Goal: Task Accomplishment & Management: Use online tool/utility

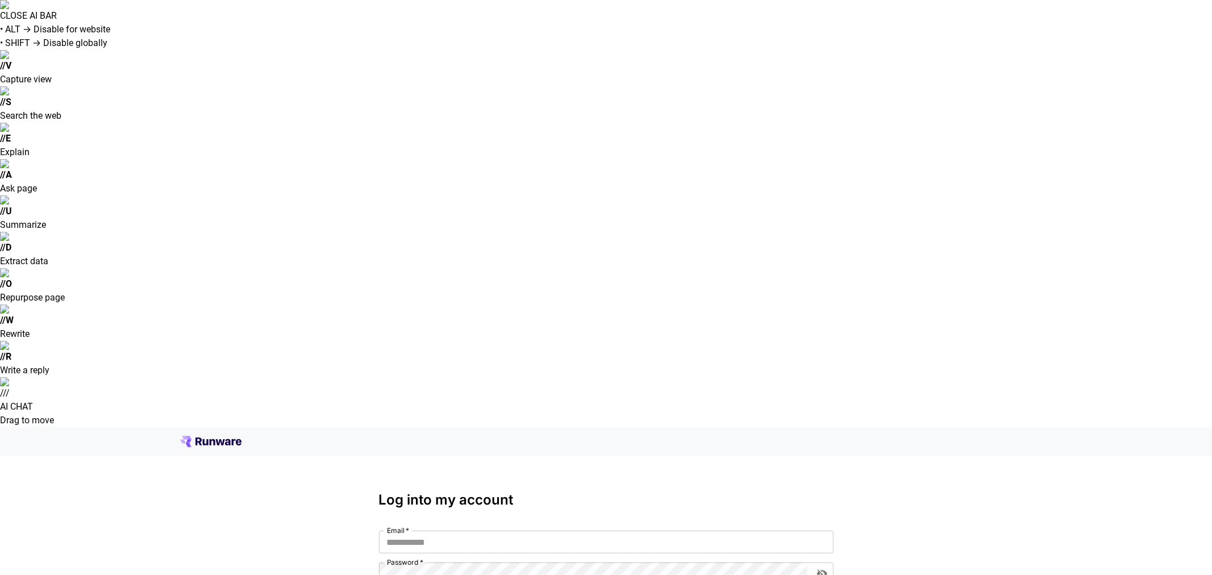
type input "**********"
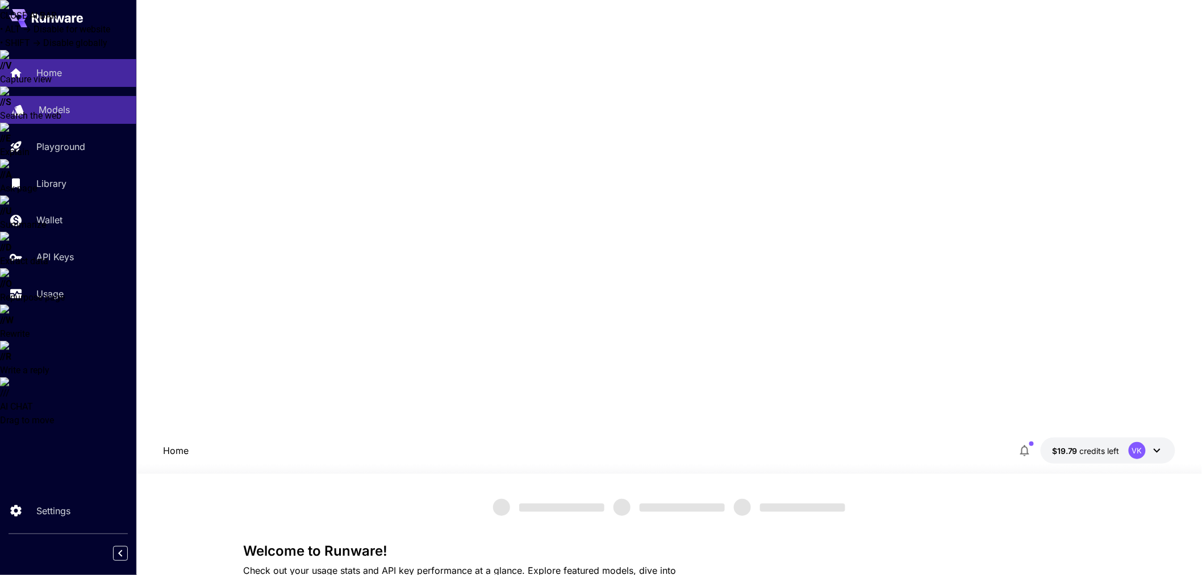
click at [64, 105] on p "Models" at bounding box center [54, 110] width 31 height 14
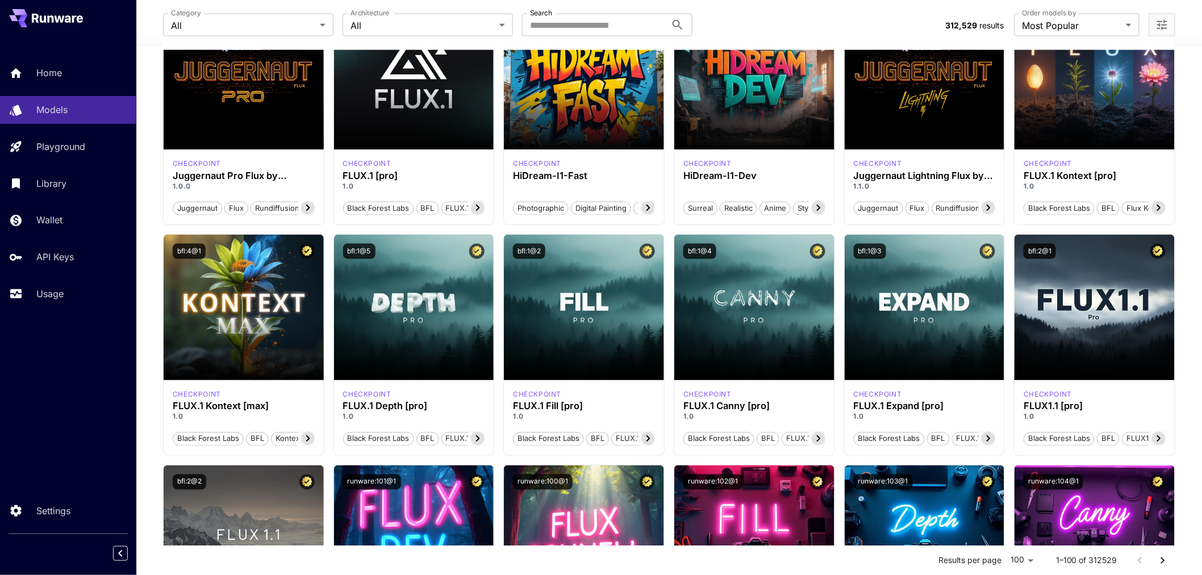
scroll to position [568, 0]
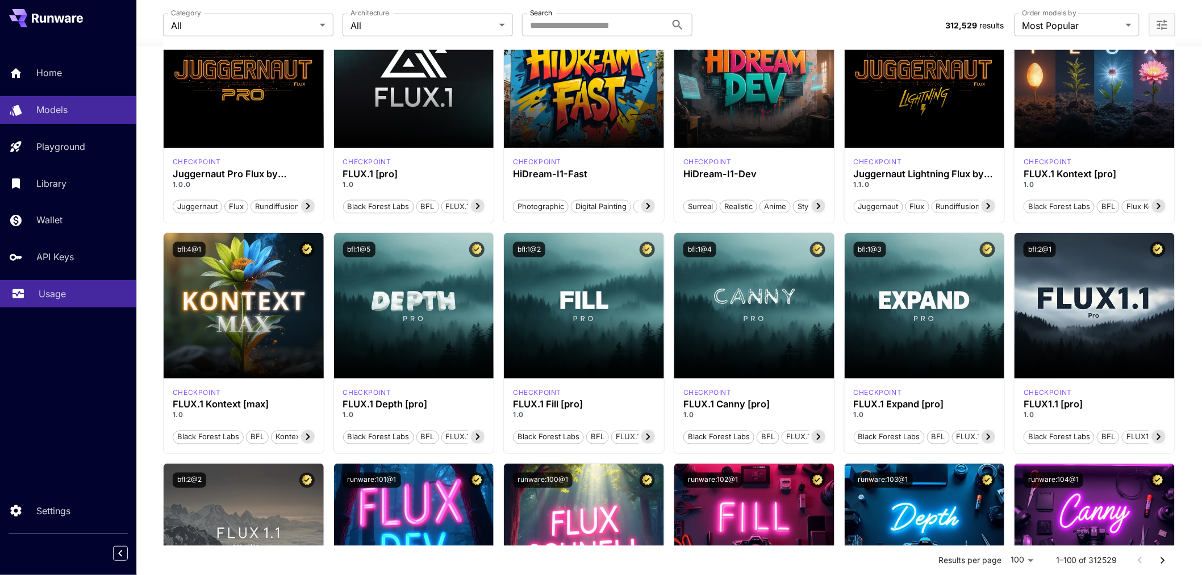
click at [43, 287] on p "Usage" at bounding box center [52, 294] width 27 height 14
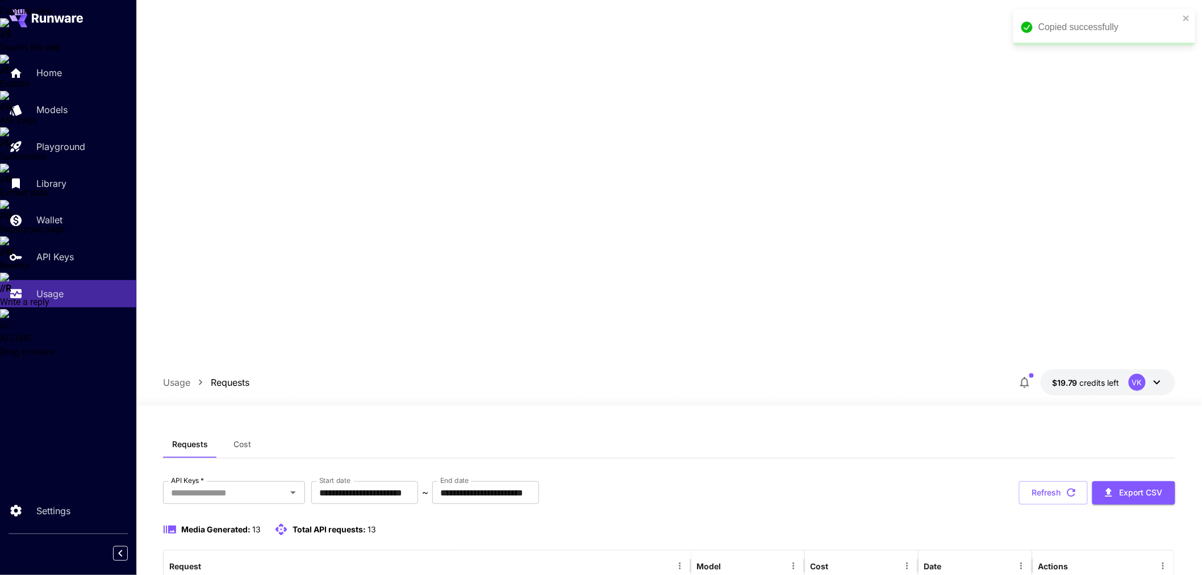
scroll to position [97, 0]
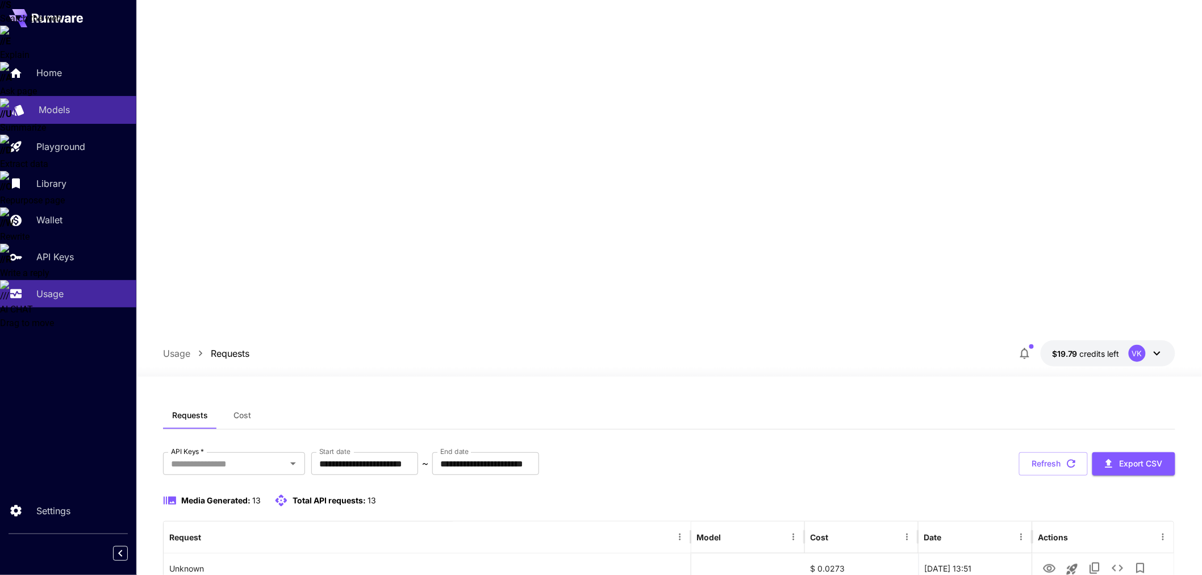
click at [68, 103] on p "Models" at bounding box center [54, 110] width 31 height 14
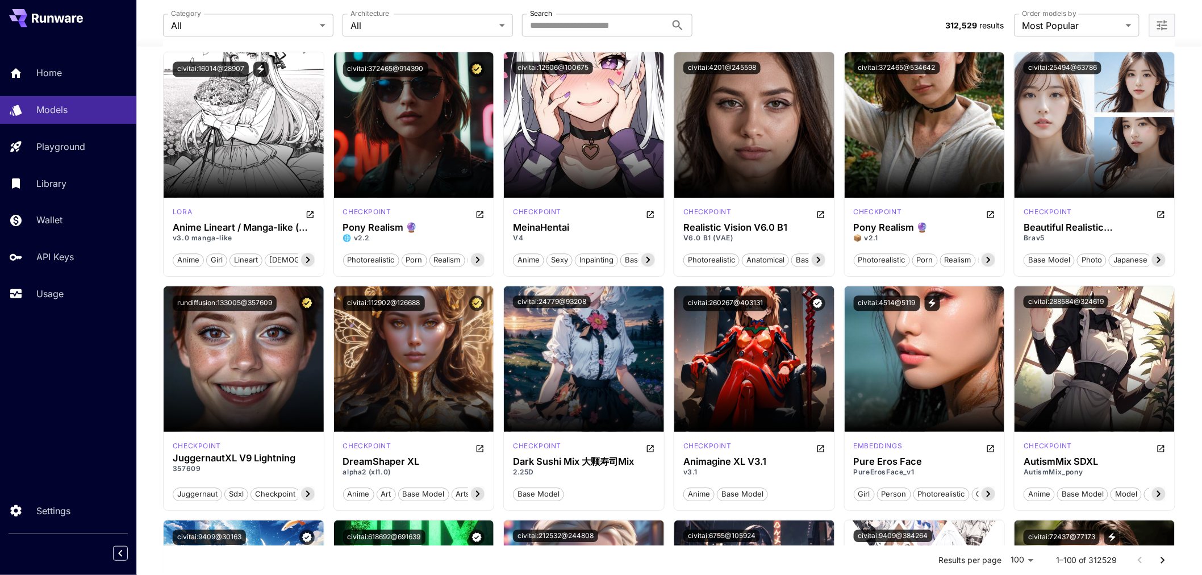
scroll to position [2470, 0]
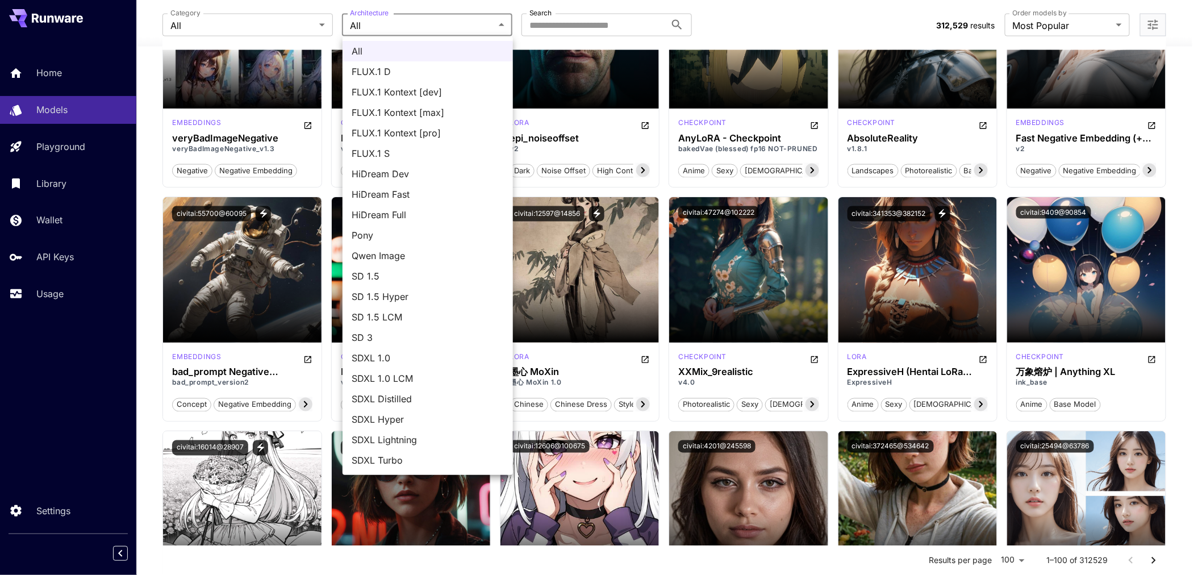
click at [394, 22] on body "**********" at bounding box center [601, 41] width 1202 height 4166
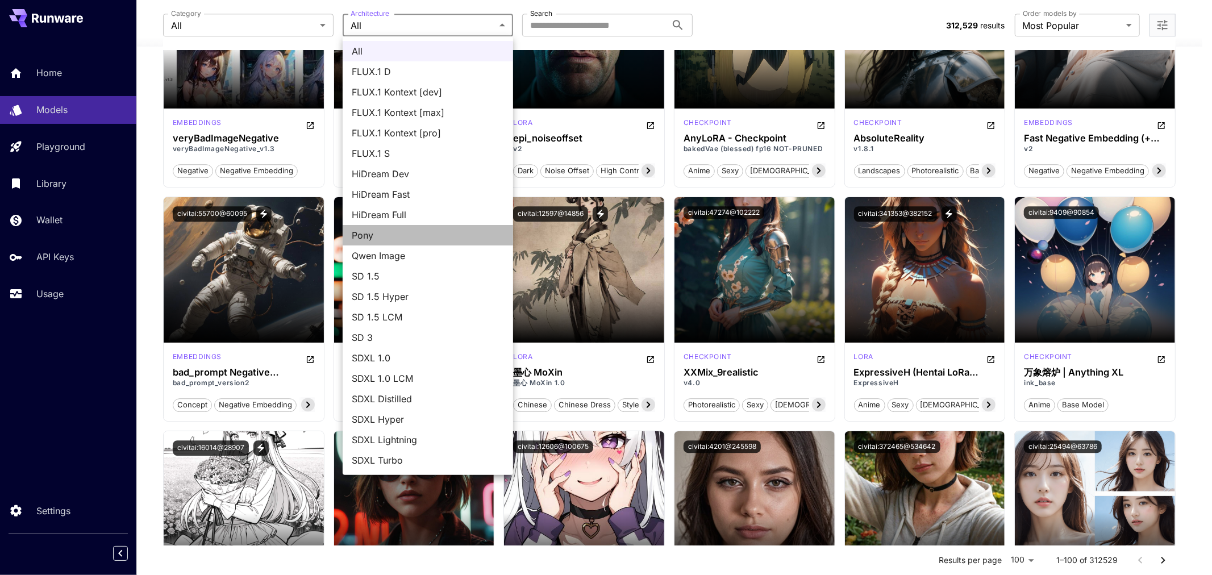
click at [393, 234] on span "Pony" at bounding box center [428, 235] width 152 height 14
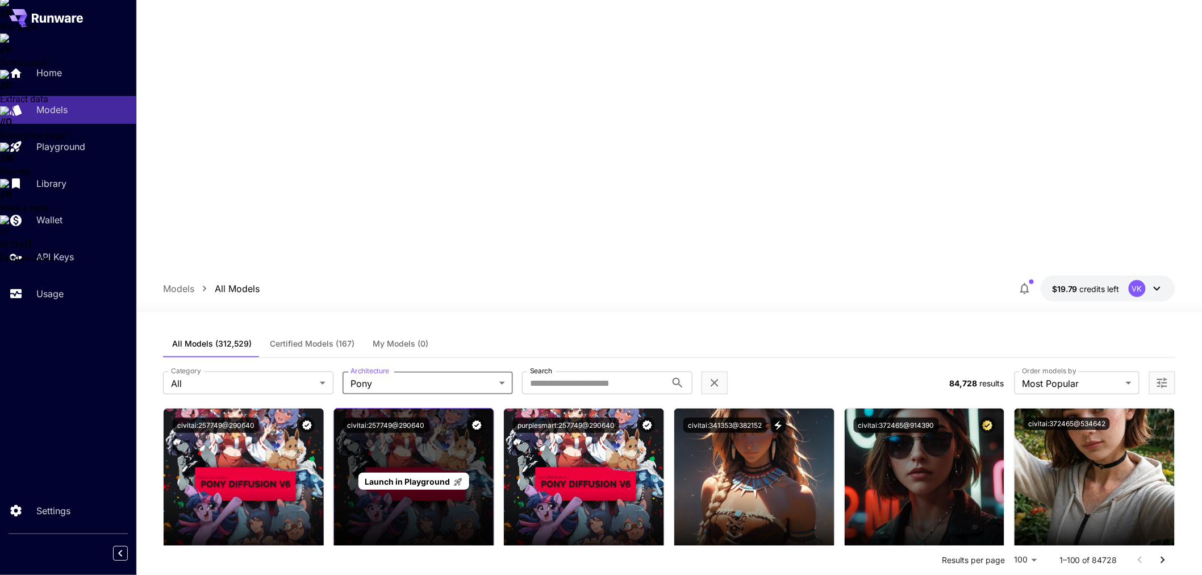
scroll to position [0, 0]
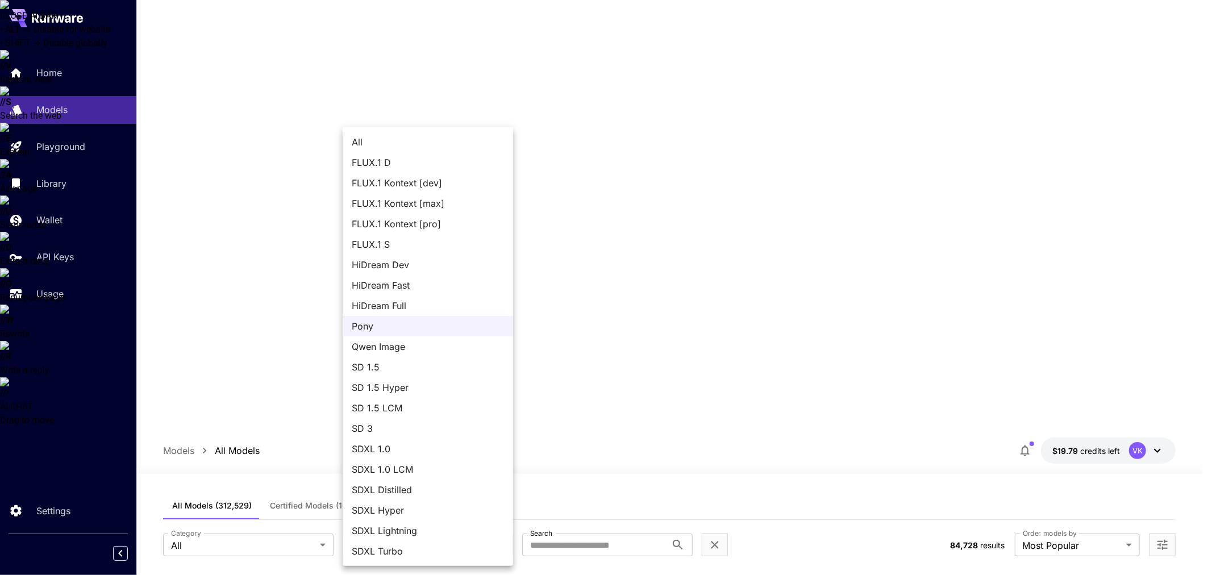
click at [441, 181] on span "FLUX.1 Kontext [dev]" at bounding box center [428, 183] width 152 height 14
type input "**********"
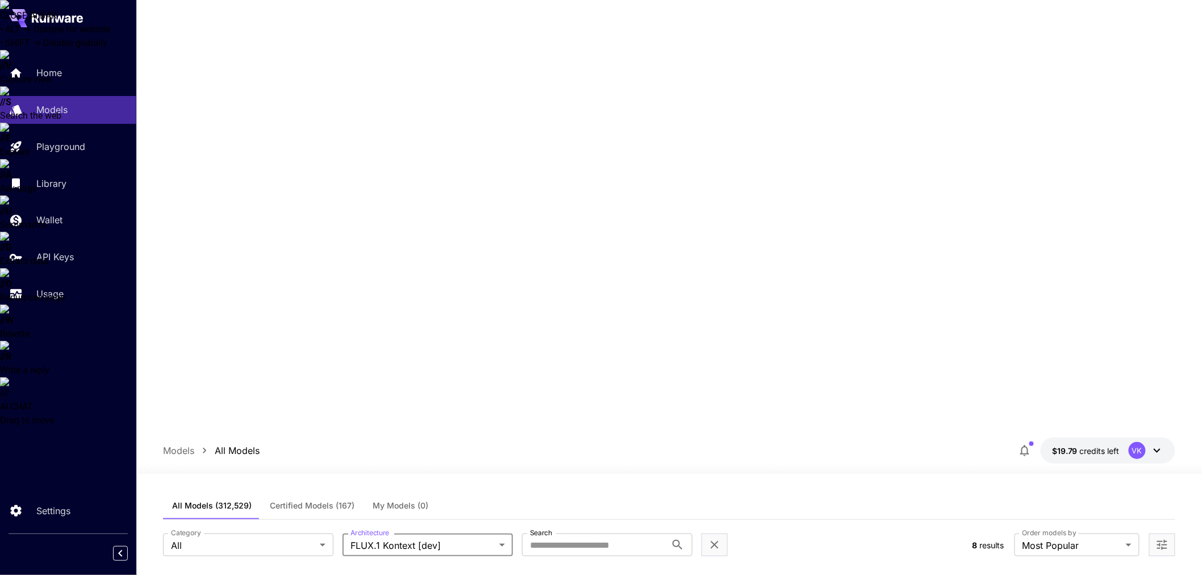
click at [291, 501] on span "Certified Models (167)" at bounding box center [312, 506] width 85 height 10
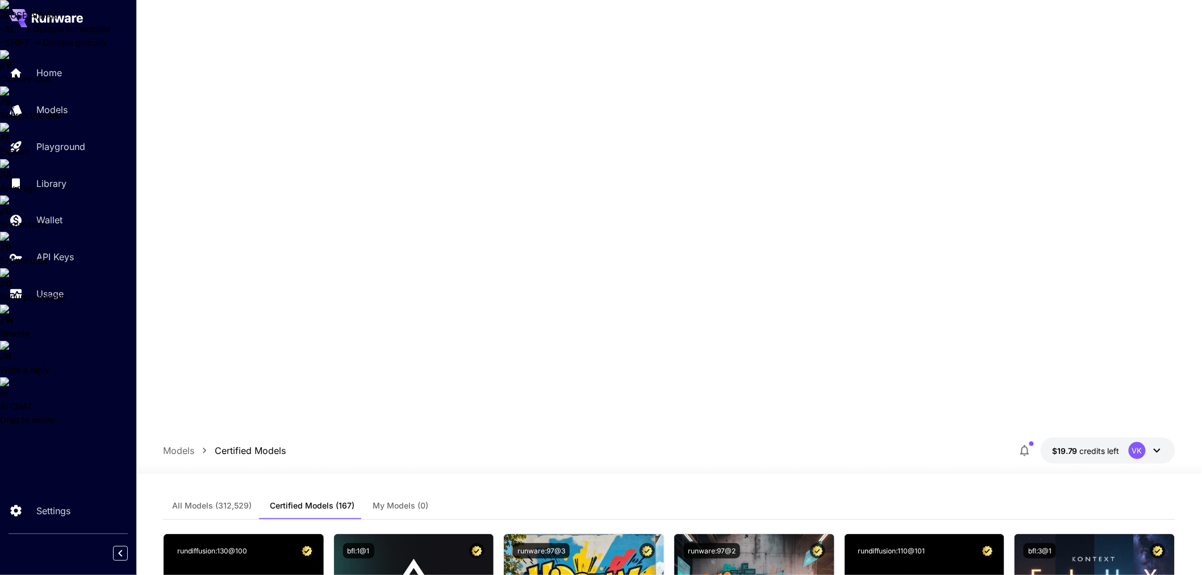
click at [228, 501] on span "All Models (312,529)" at bounding box center [212, 506] width 80 height 10
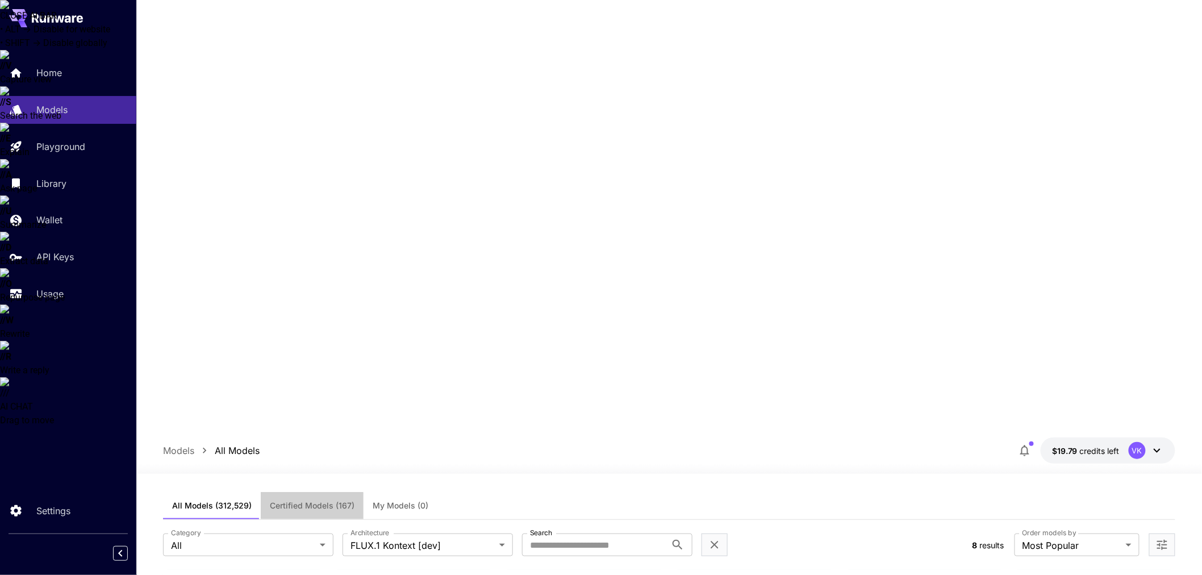
click at [299, 501] on span "Certified Models (167)" at bounding box center [312, 506] width 85 height 10
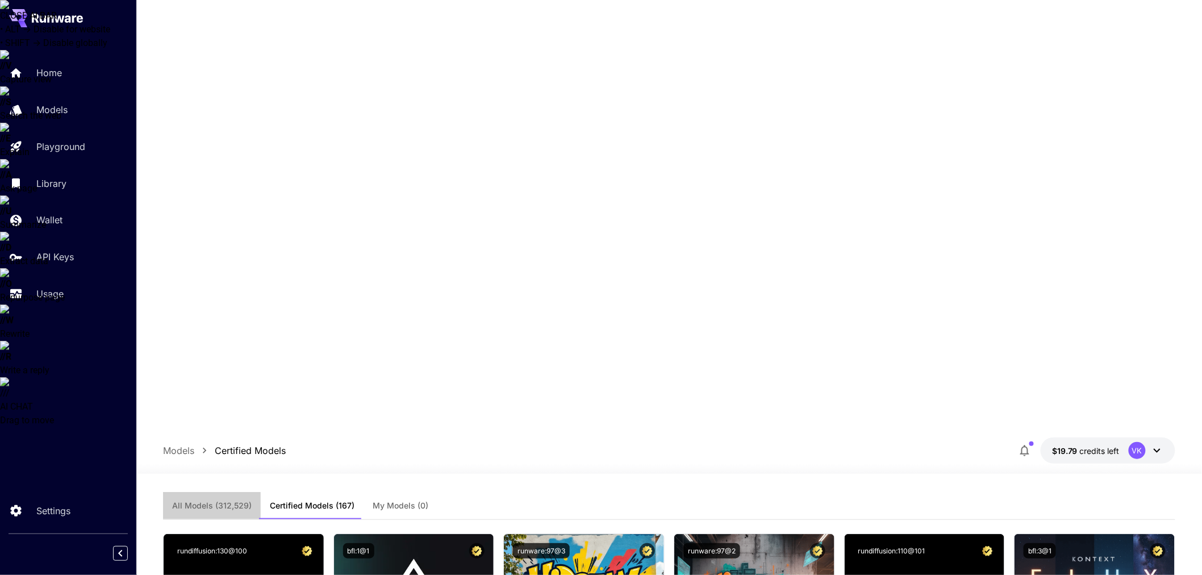
click at [216, 501] on span "All Models (312,529)" at bounding box center [212, 506] width 80 height 10
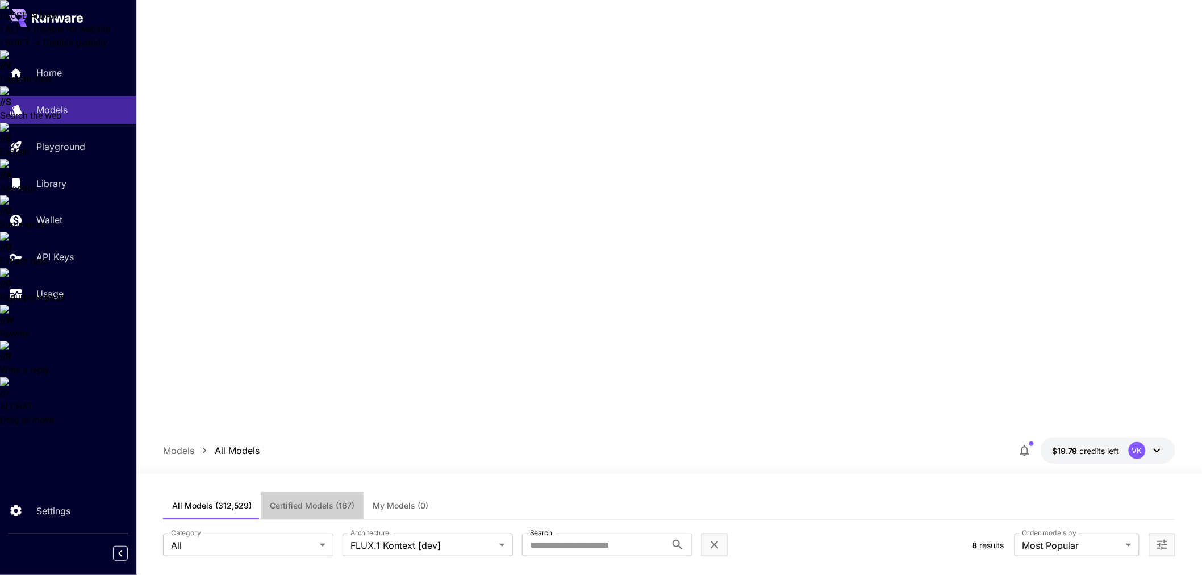
click at [314, 501] on span "Certified Models (167)" at bounding box center [312, 506] width 85 height 10
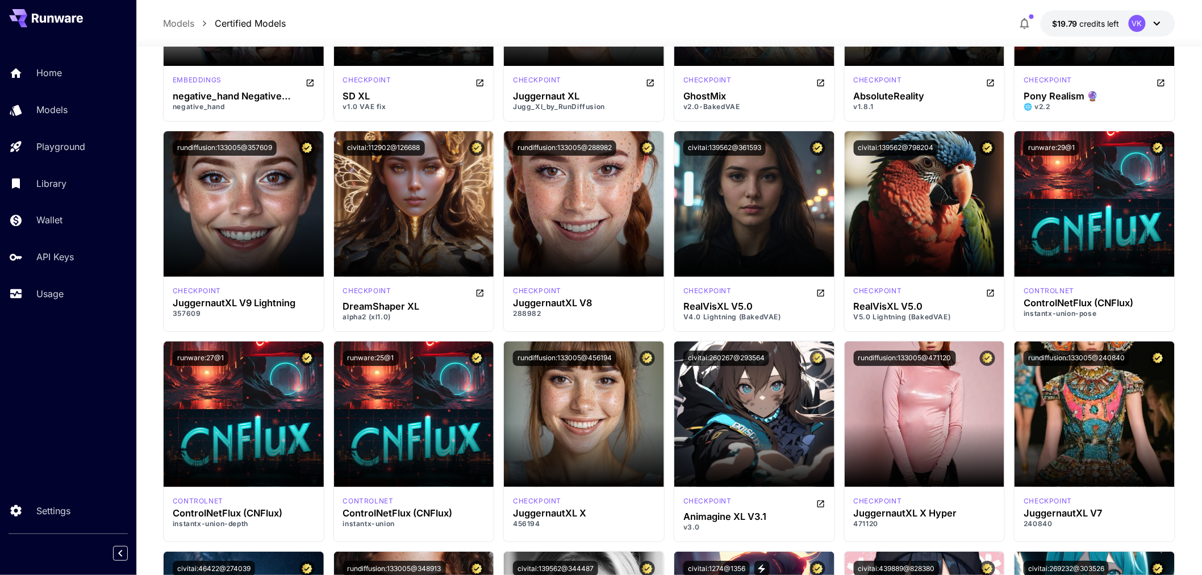
scroll to position [1452, 0]
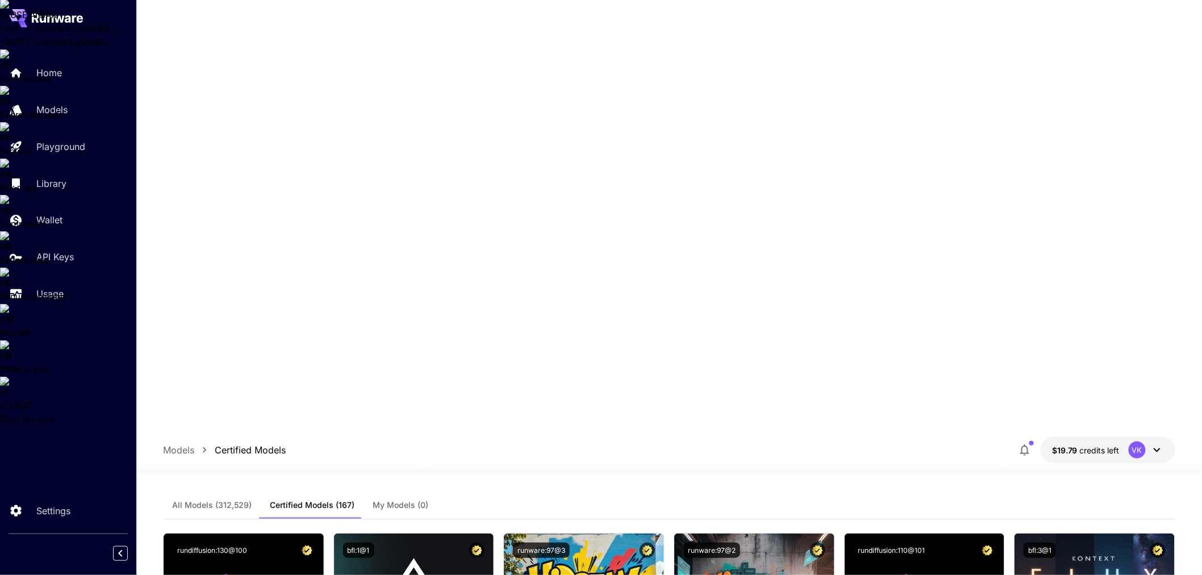
scroll to position [0, 0]
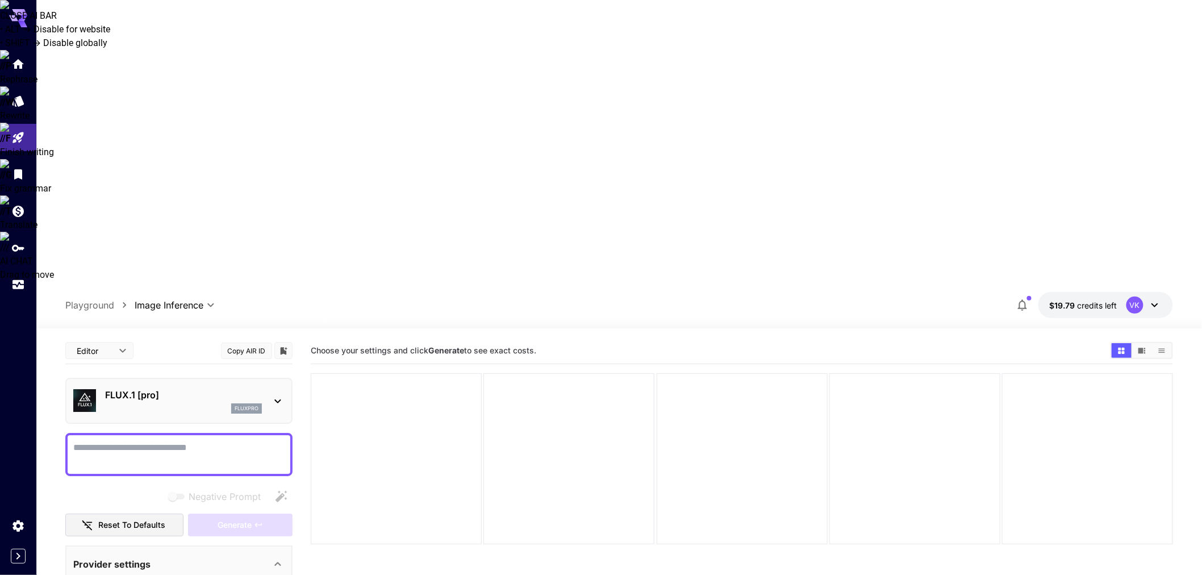
click at [277, 394] on icon at bounding box center [278, 401] width 14 height 14
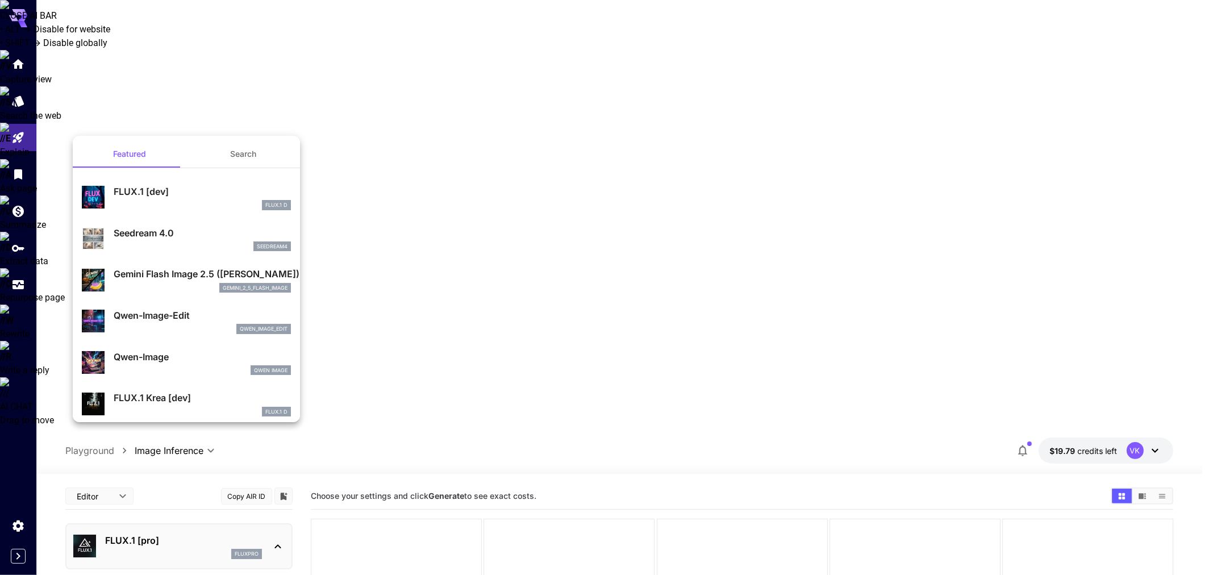
click at [432, 326] on div at bounding box center [606, 287] width 1212 height 575
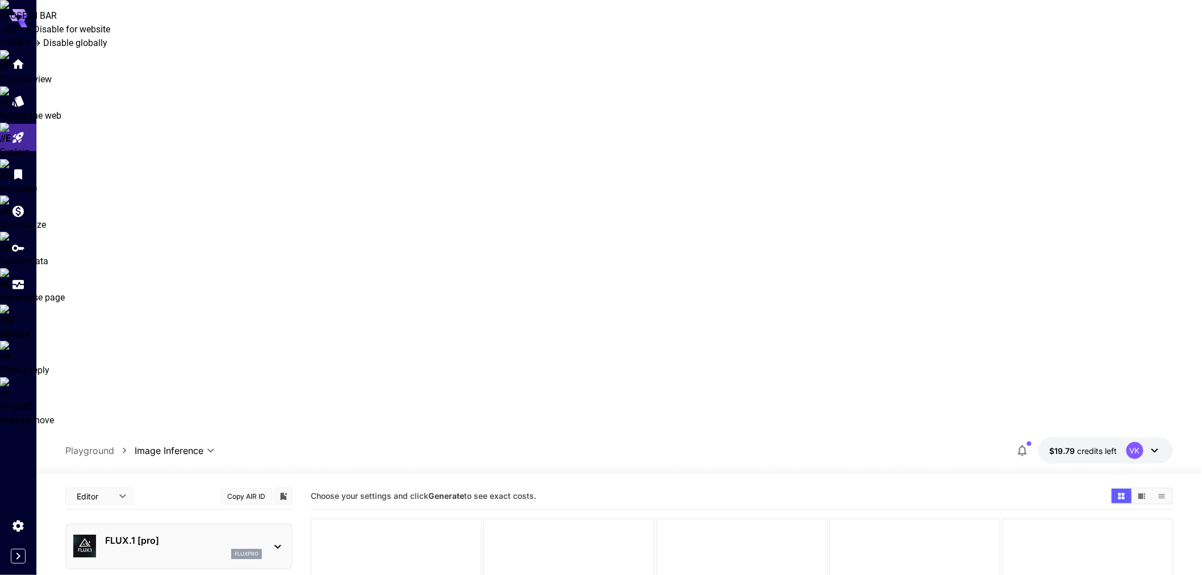
click at [247, 533] on p "FLUX.1 [pro]" at bounding box center [183, 540] width 157 height 14
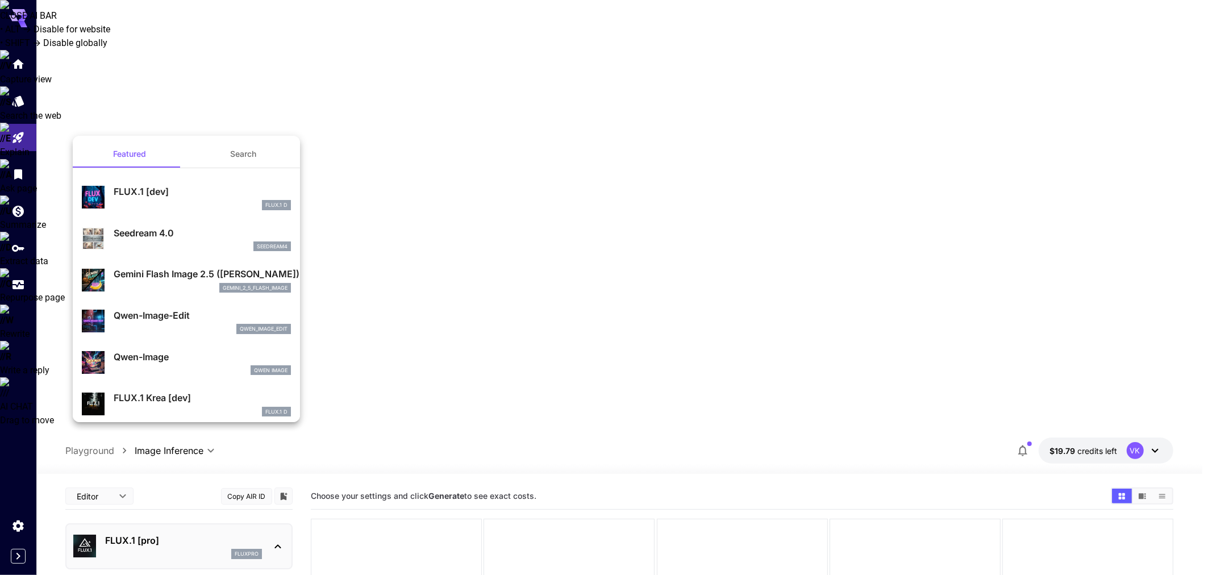
click at [205, 240] on div "Seedream 4.0 seedream4" at bounding box center [202, 239] width 177 height 26
type input "**********"
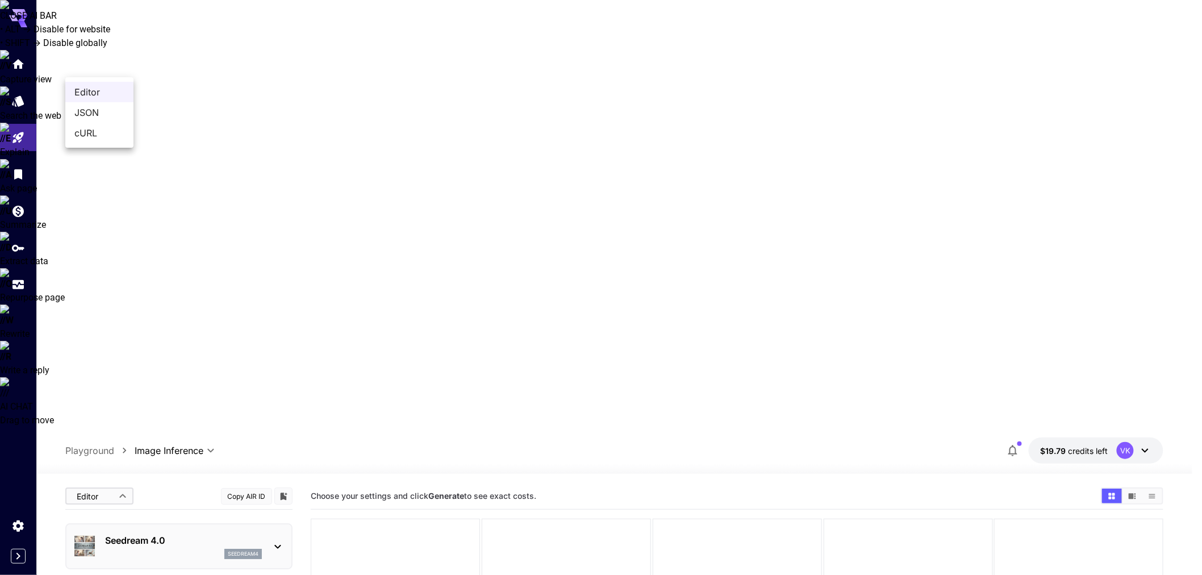
click at [98, 65] on div at bounding box center [606, 287] width 1212 height 575
click at [95, 437] on div "**********" at bounding box center [618, 450] width 1107 height 26
click at [94, 444] on p "Playground" at bounding box center [89, 451] width 49 height 14
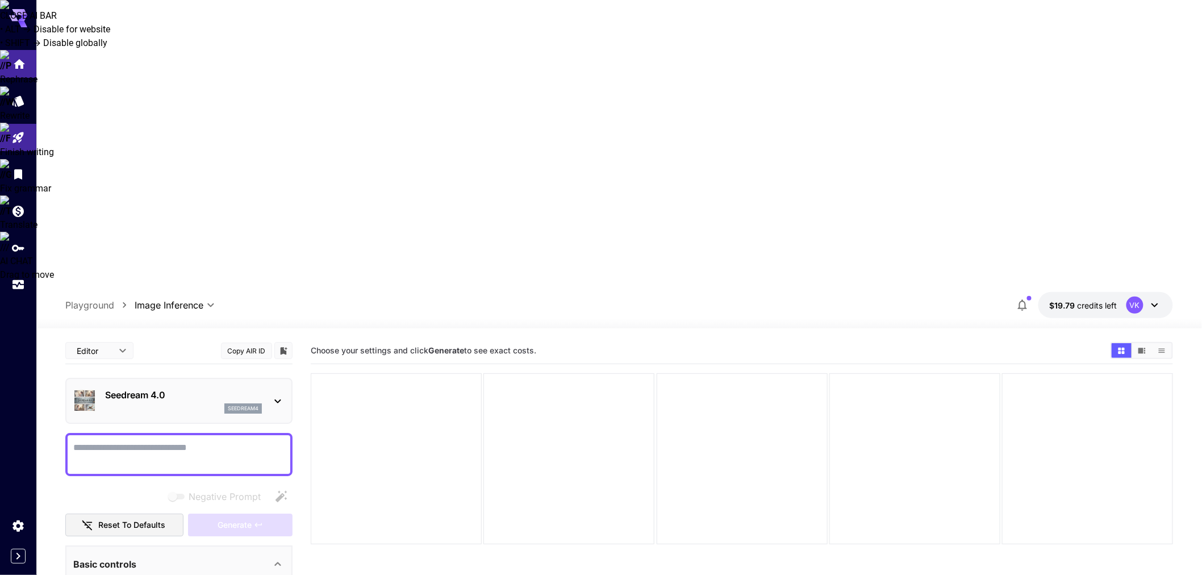
click at [20, 65] on icon "Home" at bounding box center [19, 61] width 14 height 14
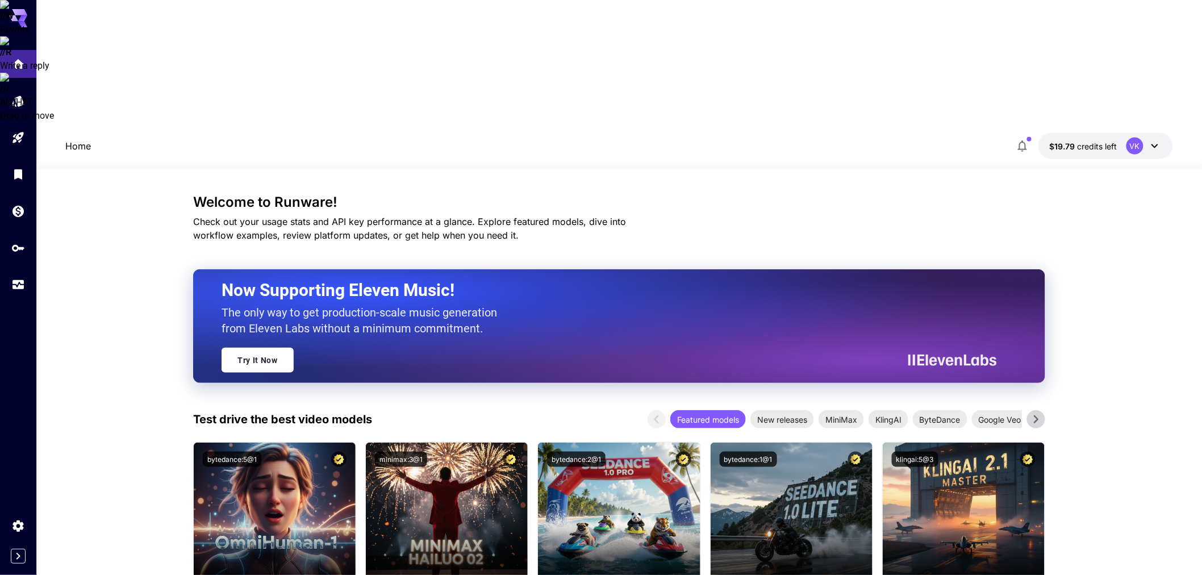
scroll to position [315, 0]
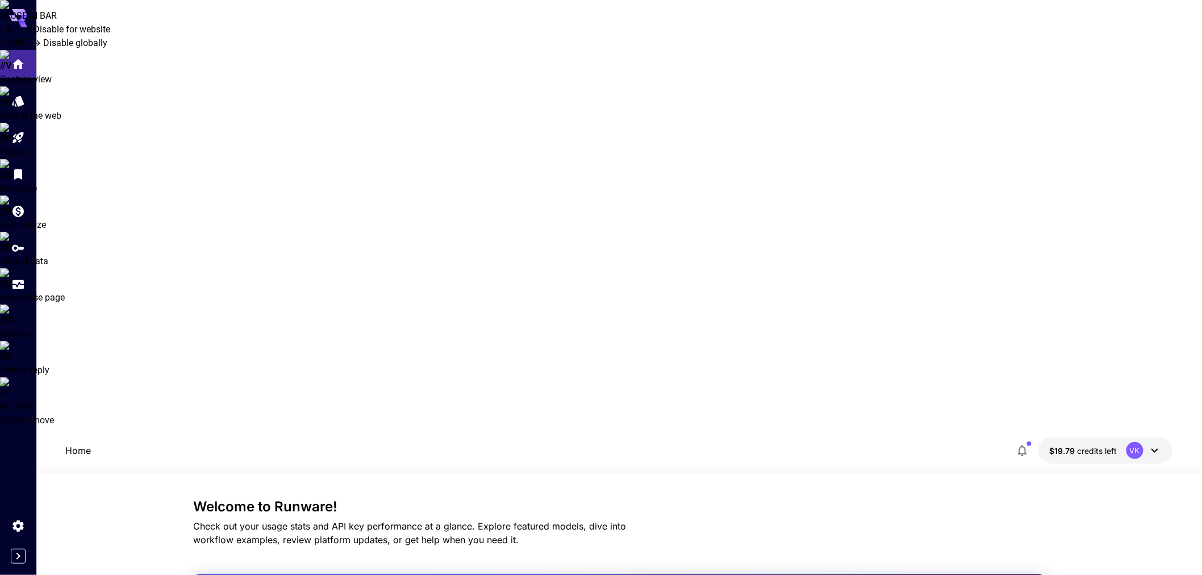
scroll to position [315, 0]
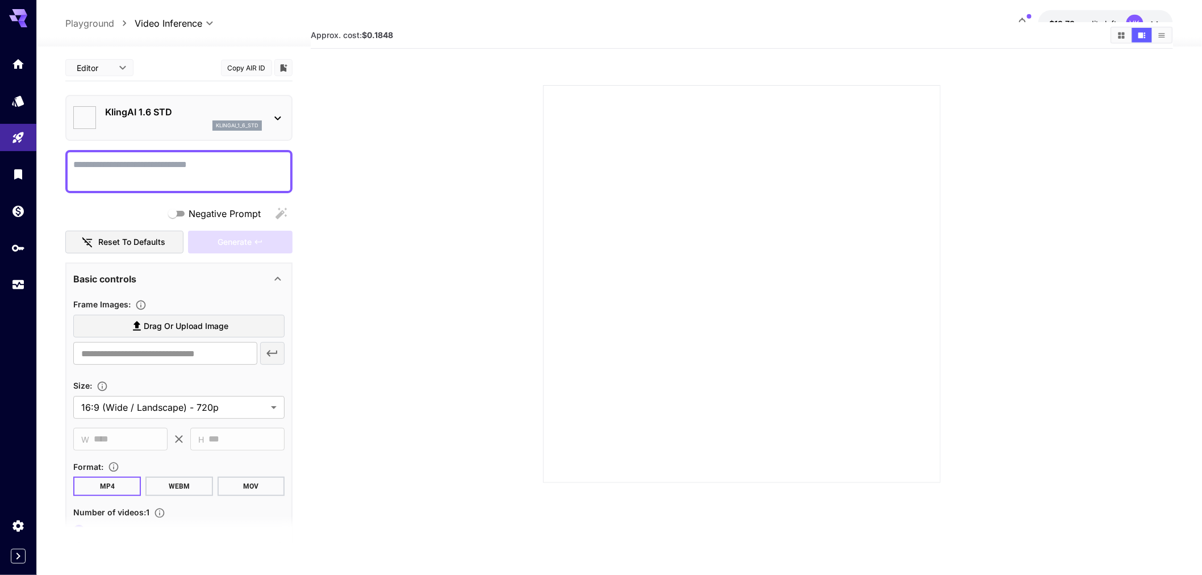
type input "**"
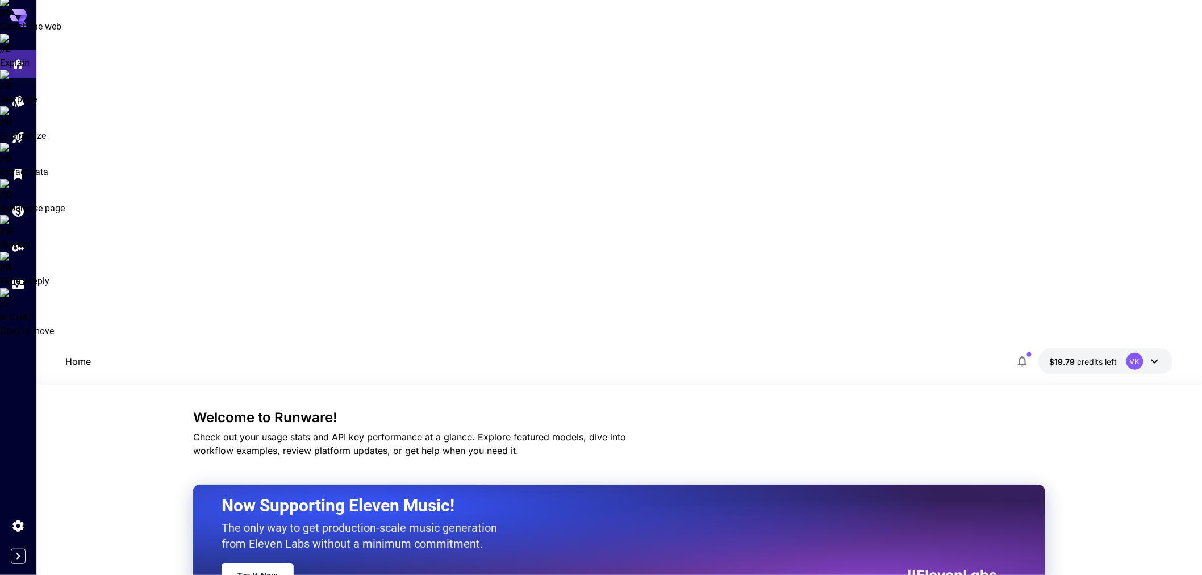
scroll to position [315, 0]
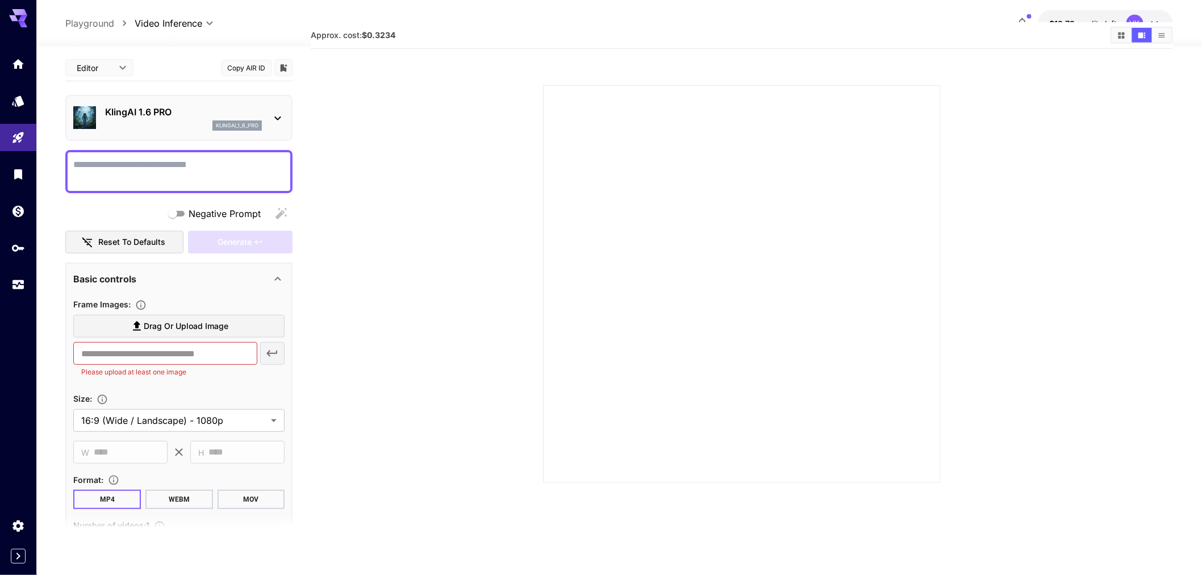
scroll to position [89, 0]
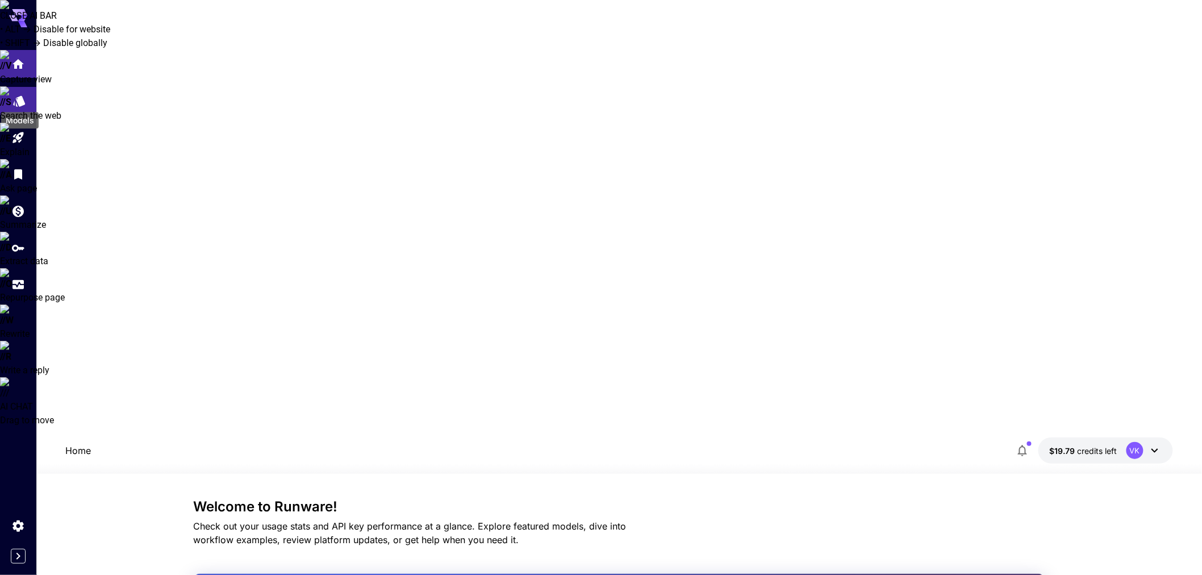
click at [24, 94] on icon "Models" at bounding box center [19, 97] width 14 height 14
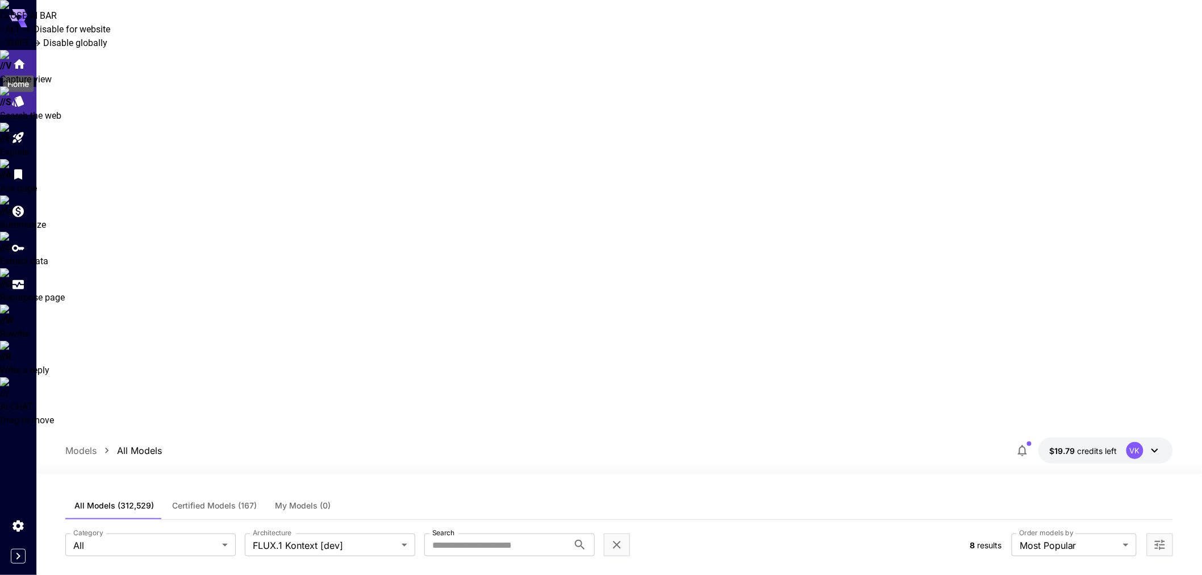
click at [19, 64] on icon "Home" at bounding box center [19, 61] width 14 height 14
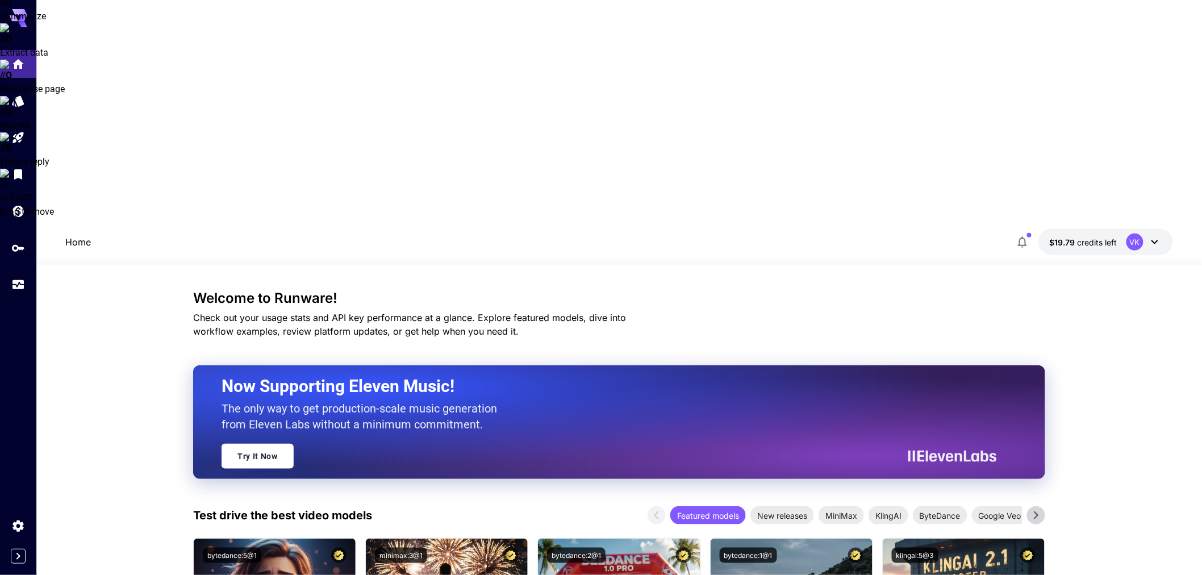
scroll to position [252, 0]
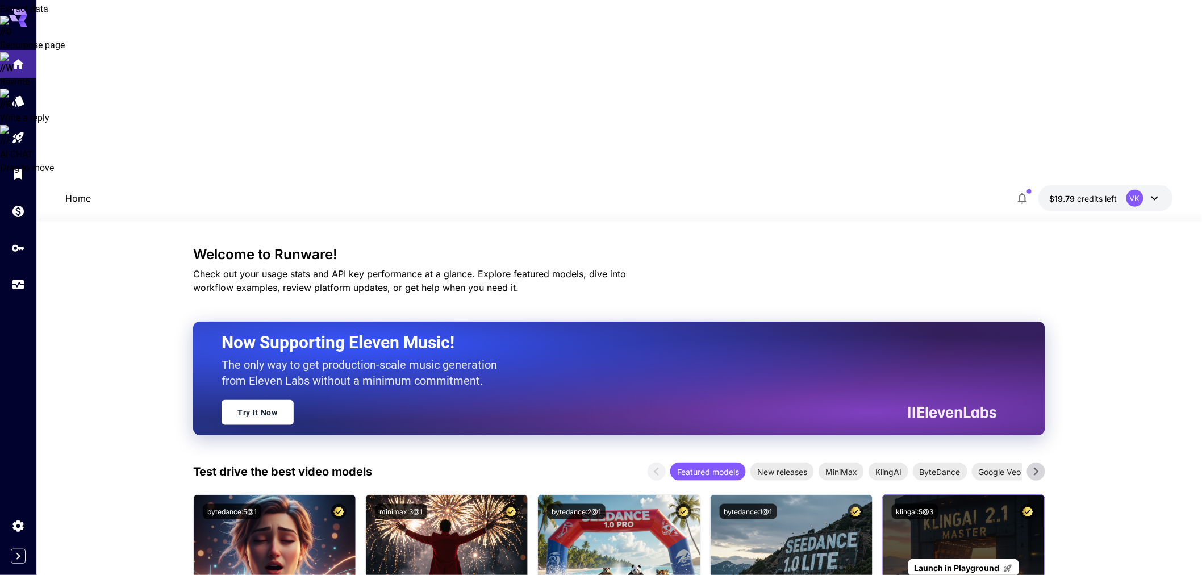
click at [972, 495] on div "Launch in Playground" at bounding box center [964, 567] width 162 height 145
click at [961, 563] on span "Launch in Playground" at bounding box center [957, 568] width 85 height 10
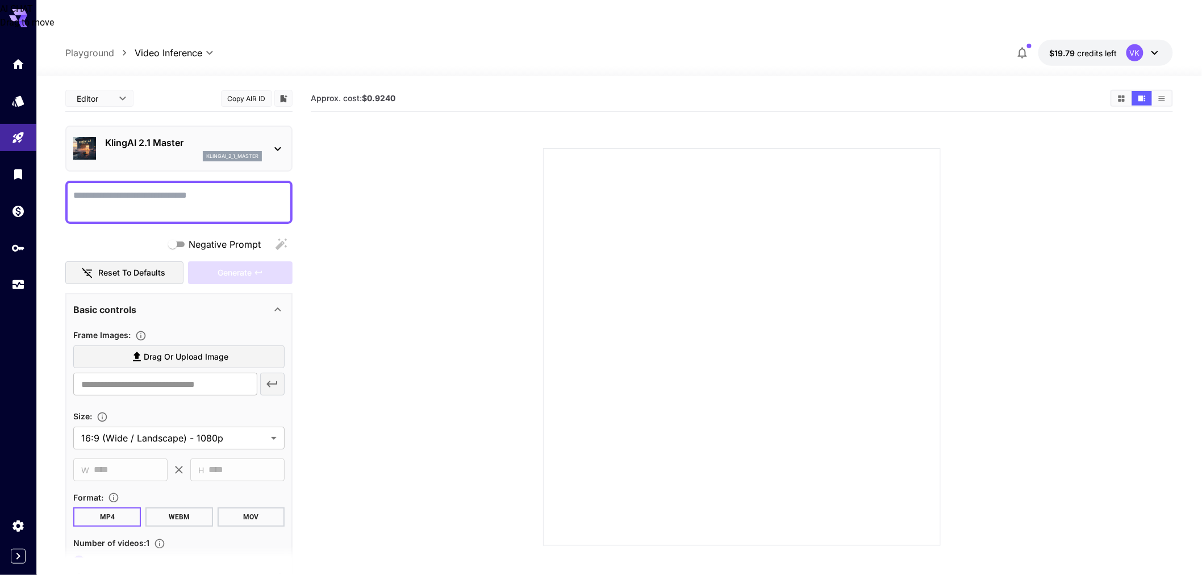
scroll to position [89, 0]
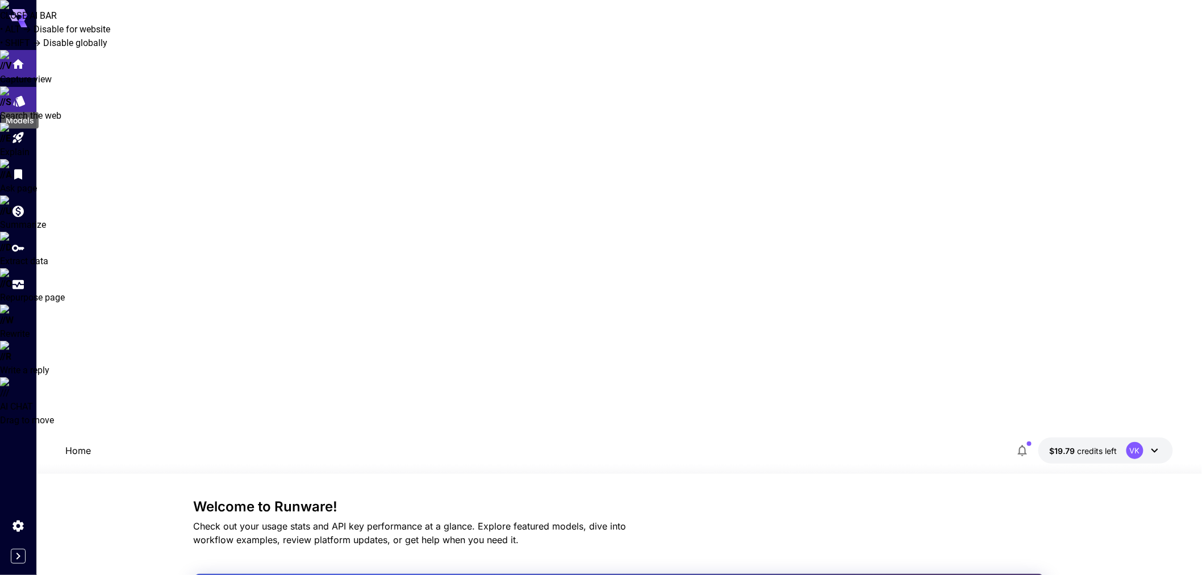
click at [16, 97] on icon "Models" at bounding box center [19, 97] width 14 height 14
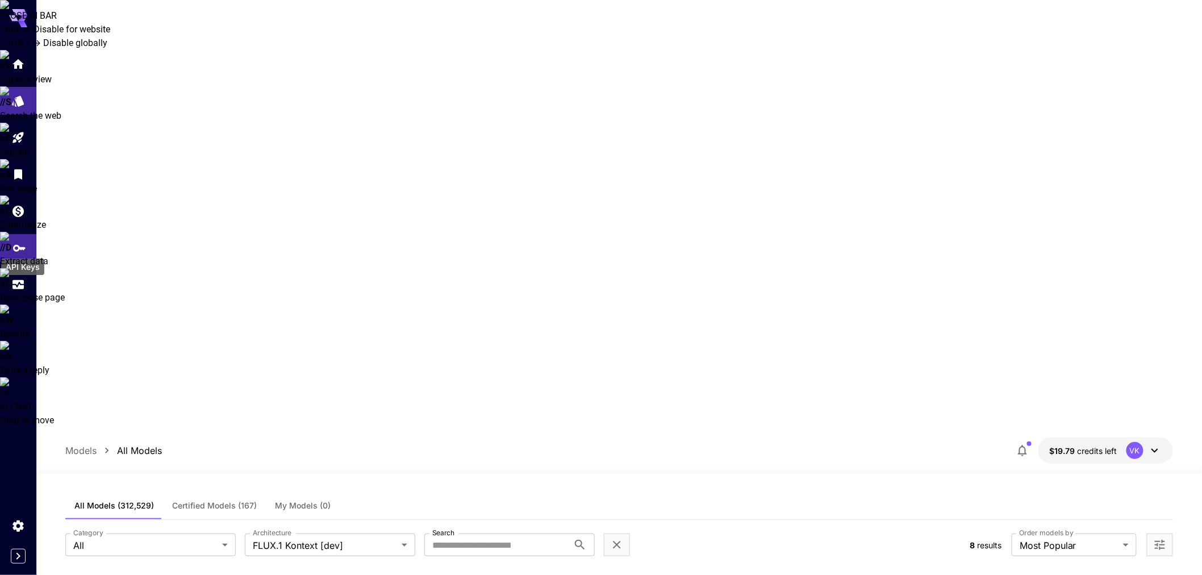
click at [13, 250] on icon "API Keys" at bounding box center [19, 244] width 14 height 14
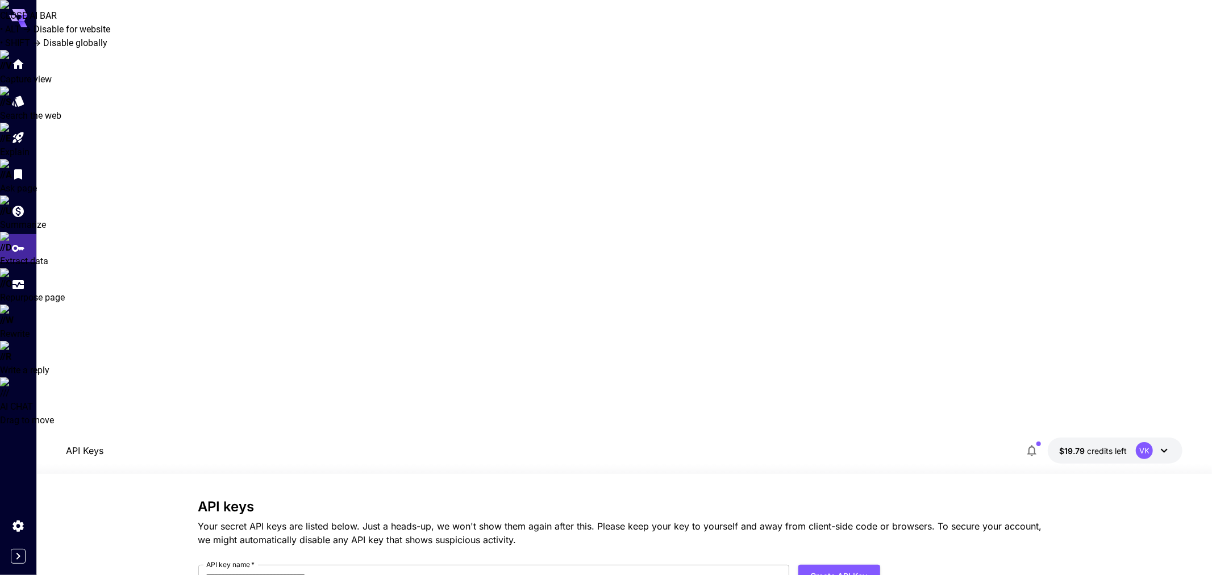
drag, startPoint x: 819, startPoint y: 143, endPoint x: 807, endPoint y: 148, distance: 12.8
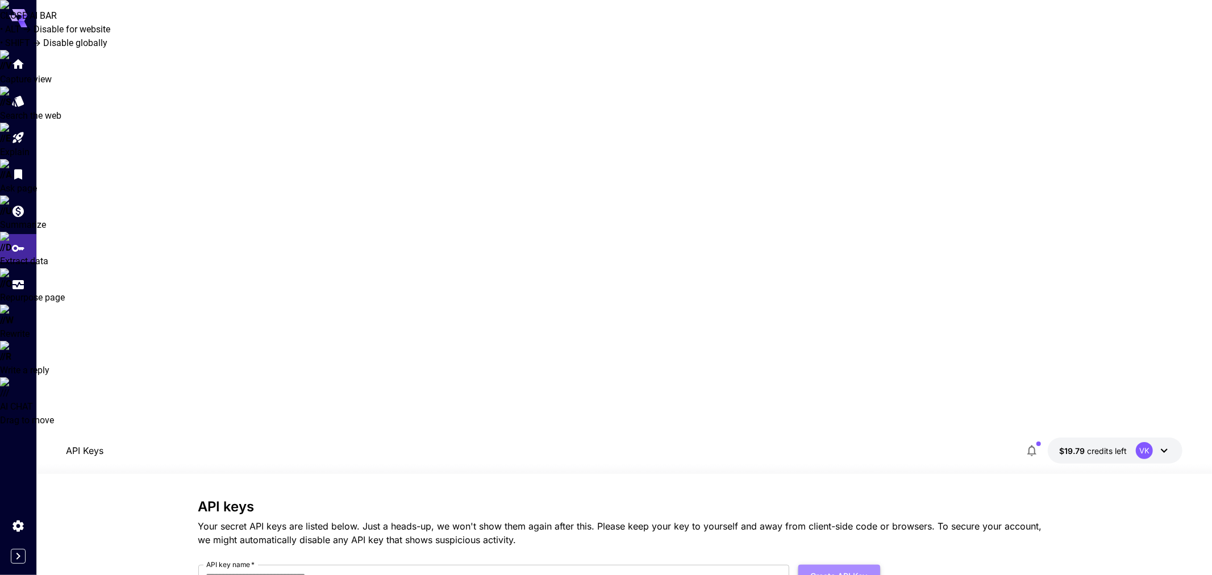
click at [819, 565] on button "Create API Key" at bounding box center [839, 576] width 82 height 23
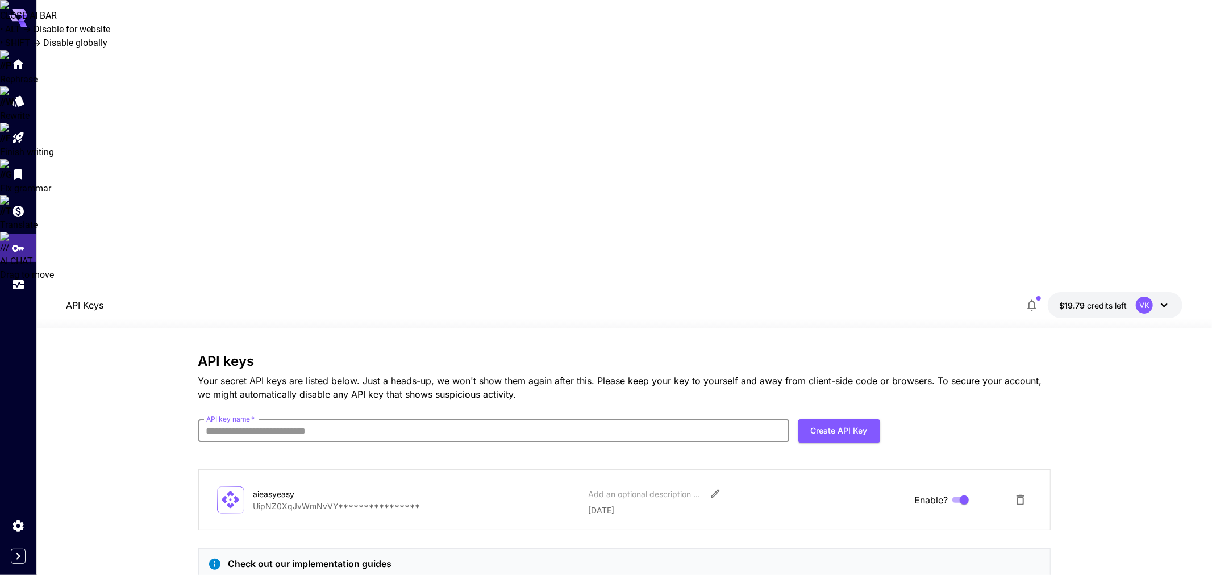
click at [392, 419] on input "API key name   *" at bounding box center [493, 430] width 591 height 23
type input "*"
type input "**********"
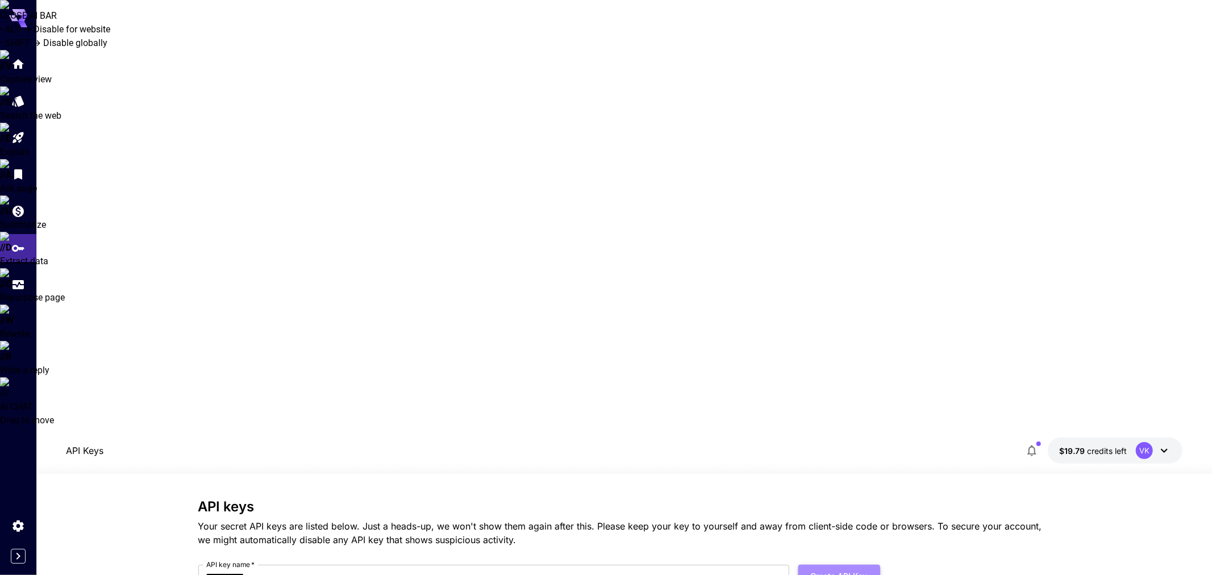
click at [848, 565] on button "Create API Key" at bounding box center [839, 576] width 82 height 23
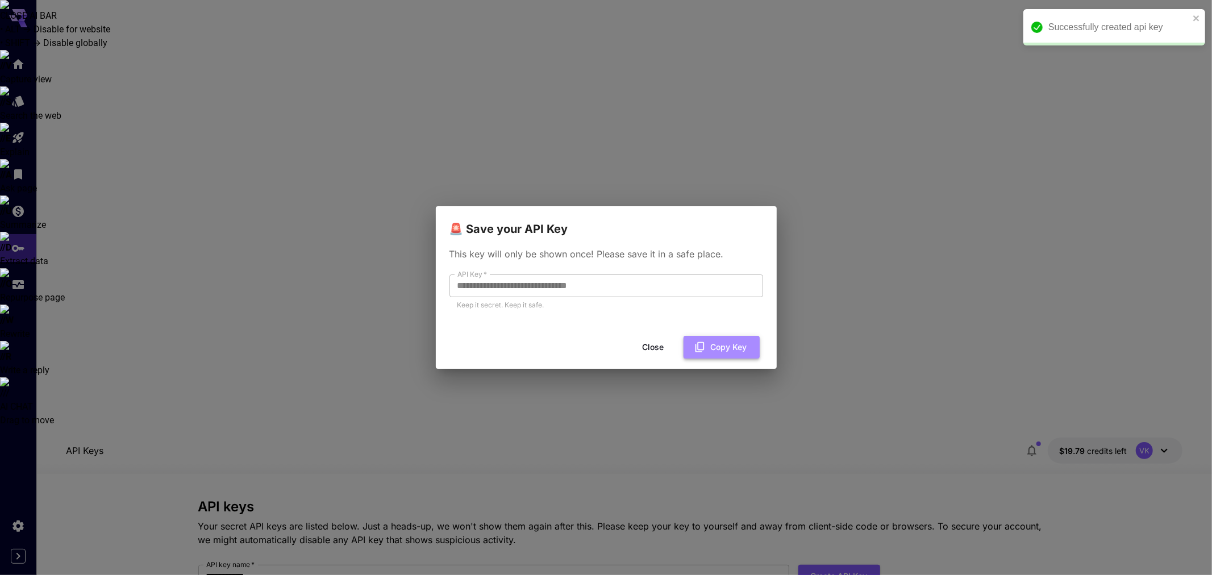
click at [720, 349] on button "Copy Key" at bounding box center [721, 347] width 76 height 23
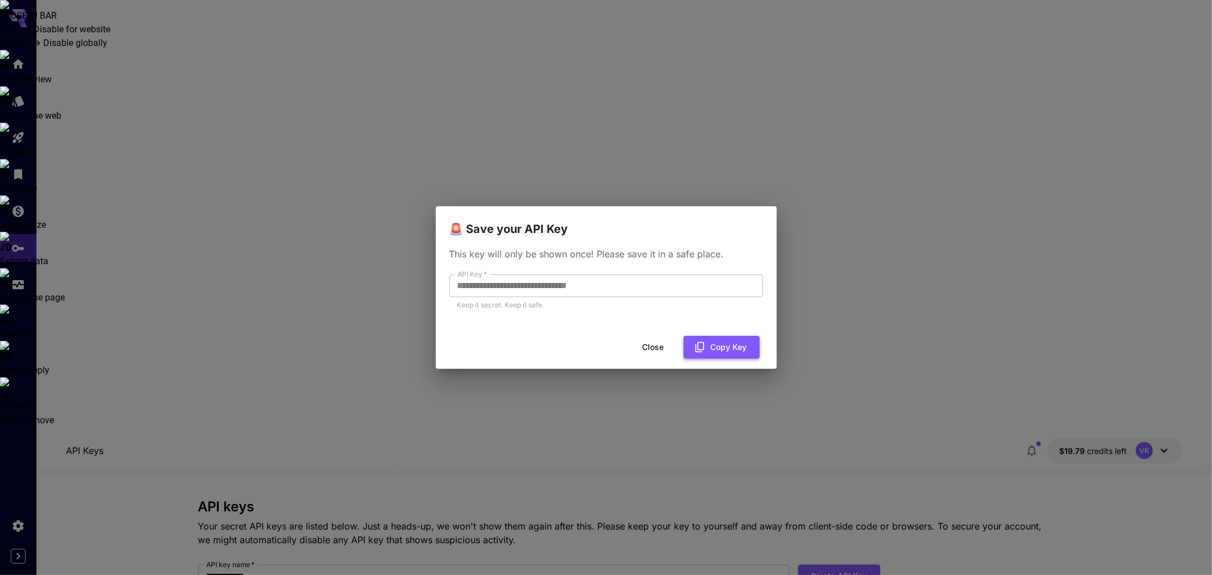
click at [706, 345] on icon "button" at bounding box center [700, 347] width 12 height 12
click at [645, 351] on button "Close" at bounding box center [653, 347] width 51 height 23
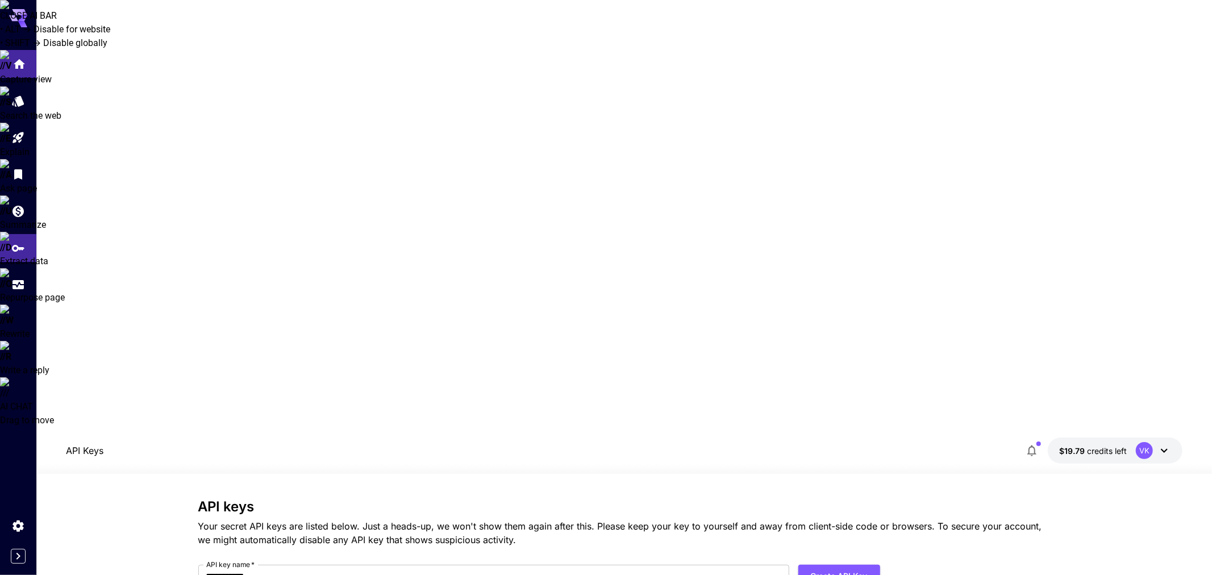
click at [21, 63] on icon "Home" at bounding box center [19, 61] width 14 height 14
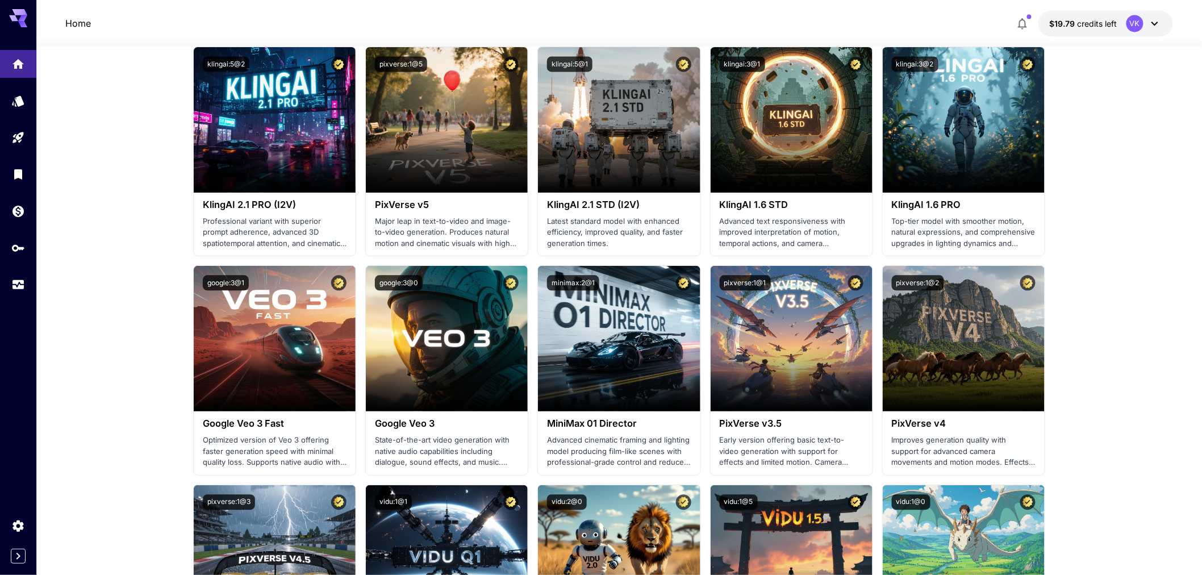
scroll to position [947, 0]
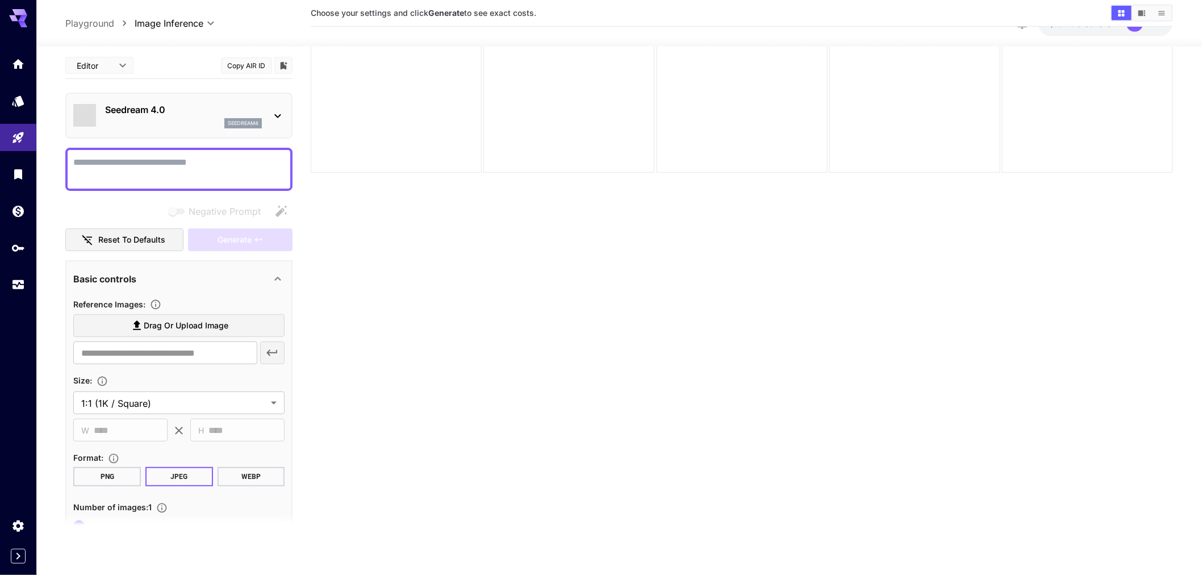
scroll to position [89, 0]
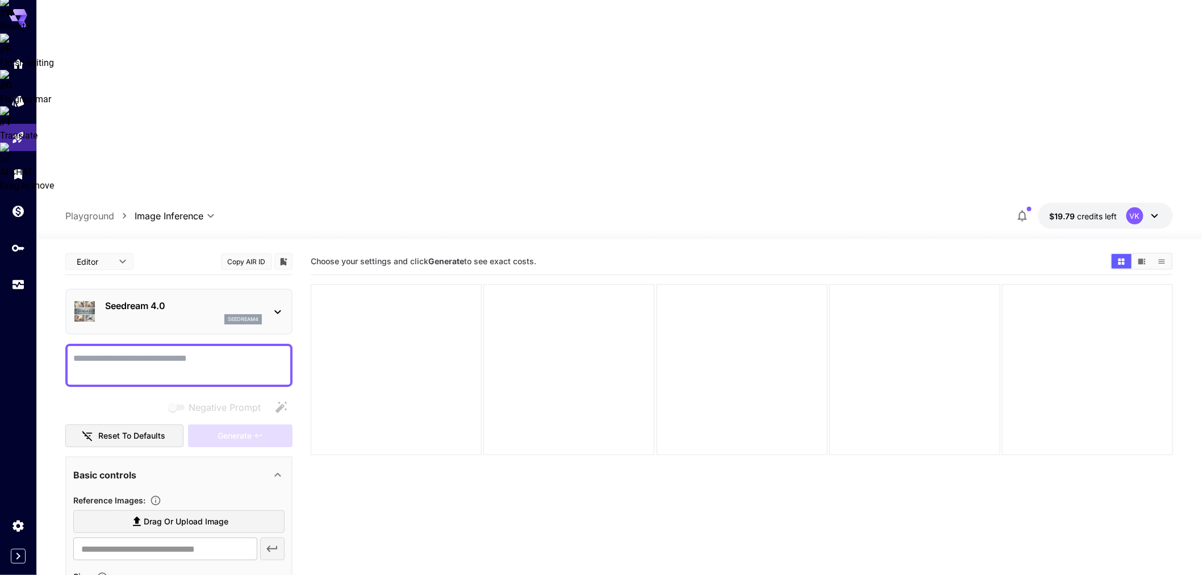
click at [210, 299] on p "Seedream 4.0" at bounding box center [183, 306] width 157 height 14
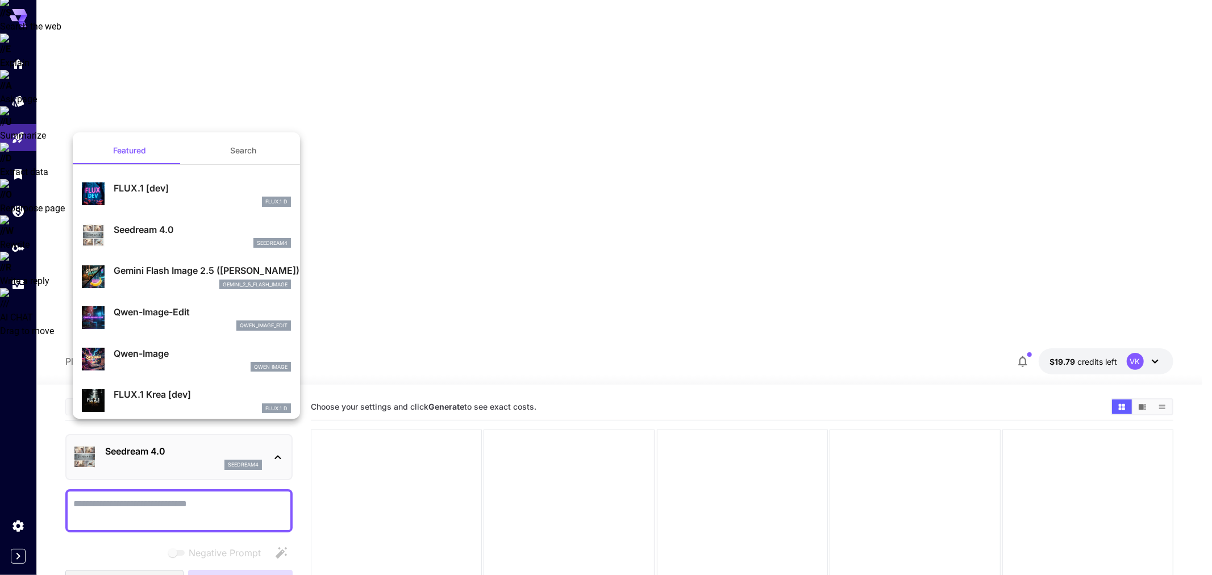
click at [206, 115] on div at bounding box center [606, 287] width 1212 height 575
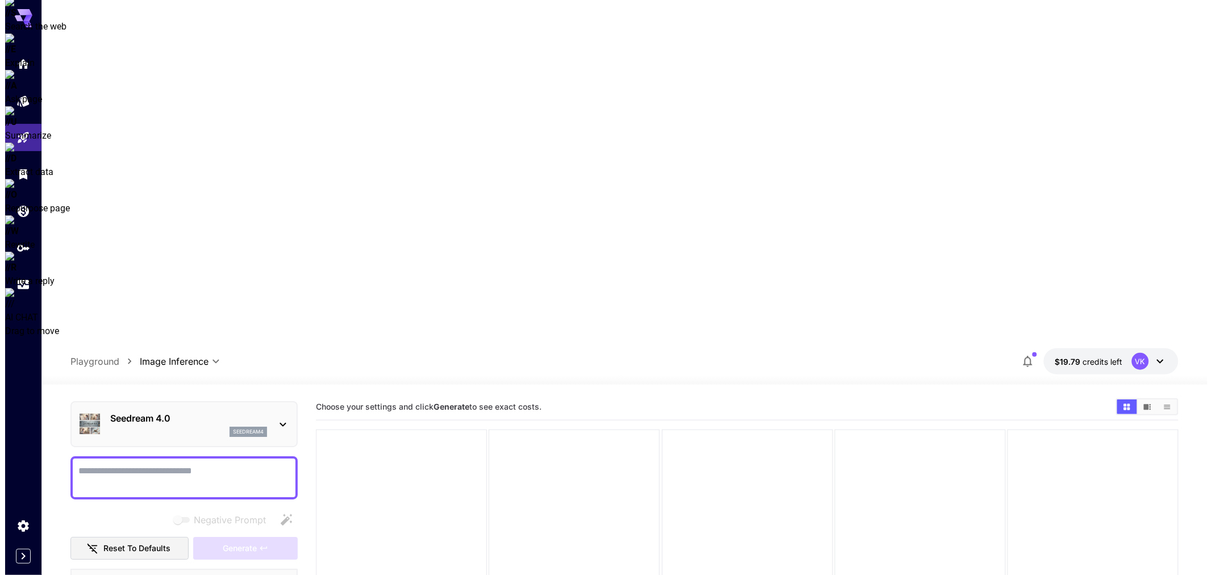
scroll to position [0, 0]
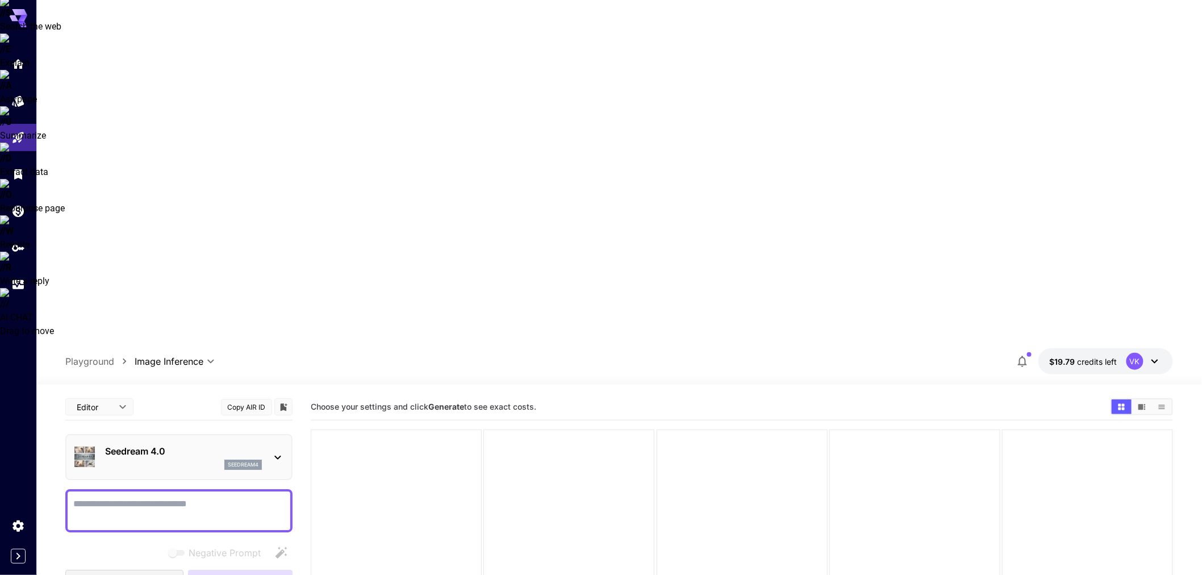
click at [91, 355] on p "Playground" at bounding box center [89, 362] width 49 height 14
click at [101, 355] on p "Playground" at bounding box center [89, 362] width 49 height 14
click at [133, 444] on div "Seedream 4.0 seedream4" at bounding box center [183, 457] width 157 height 26
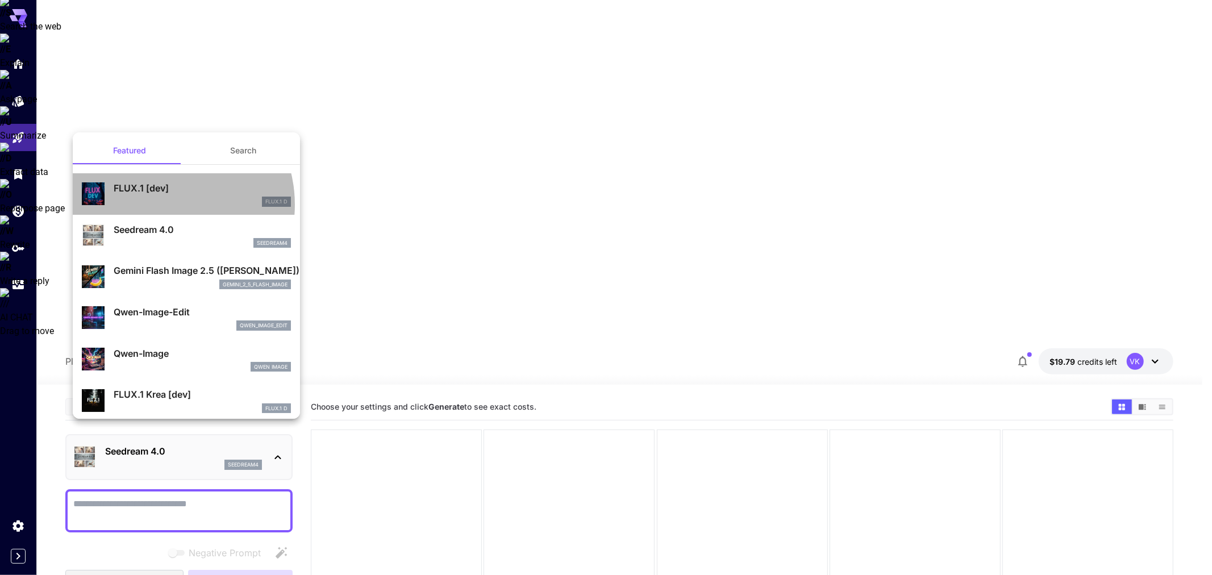
click at [162, 205] on div "FLUX.1 D" at bounding box center [202, 202] width 177 height 10
type input "**********"
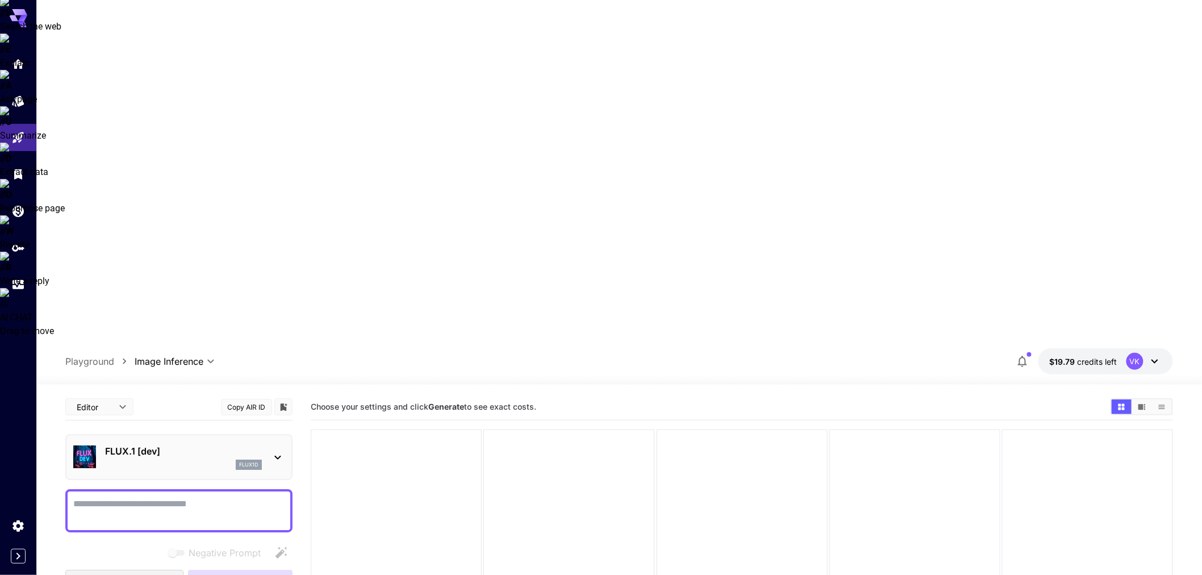
click at [225, 444] on p "FLUX.1 [dev]" at bounding box center [183, 451] width 157 height 14
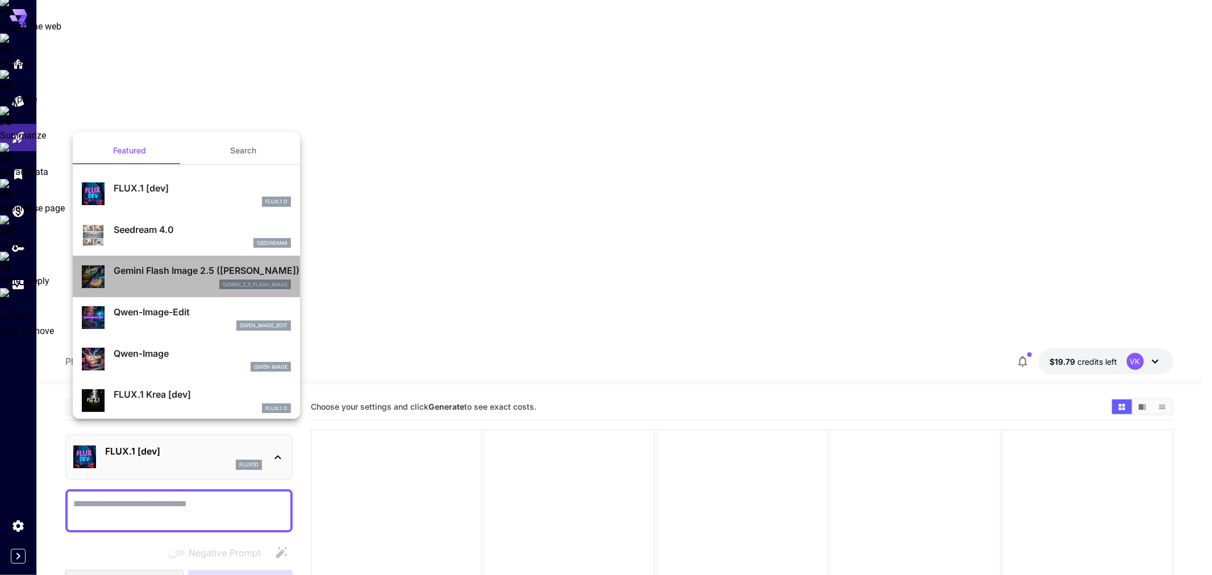
click at [218, 269] on p "Gemini Flash Image 2.5 ([PERSON_NAME])" at bounding box center [202, 271] width 177 height 14
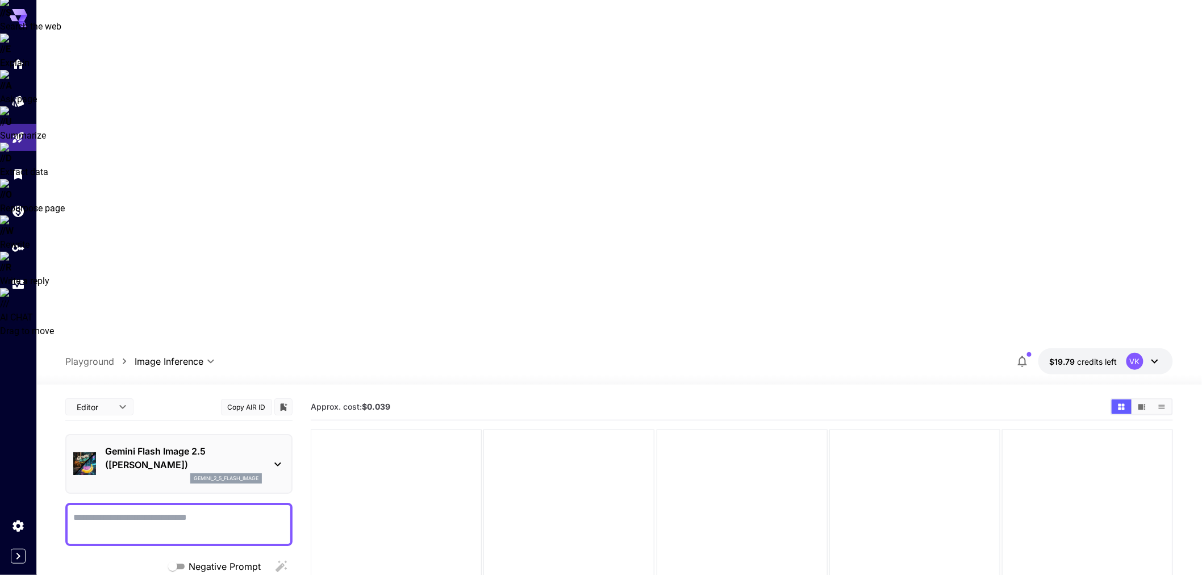
click at [183, 444] on p "Gemini Flash Image 2.5 ([PERSON_NAME])" at bounding box center [183, 457] width 157 height 27
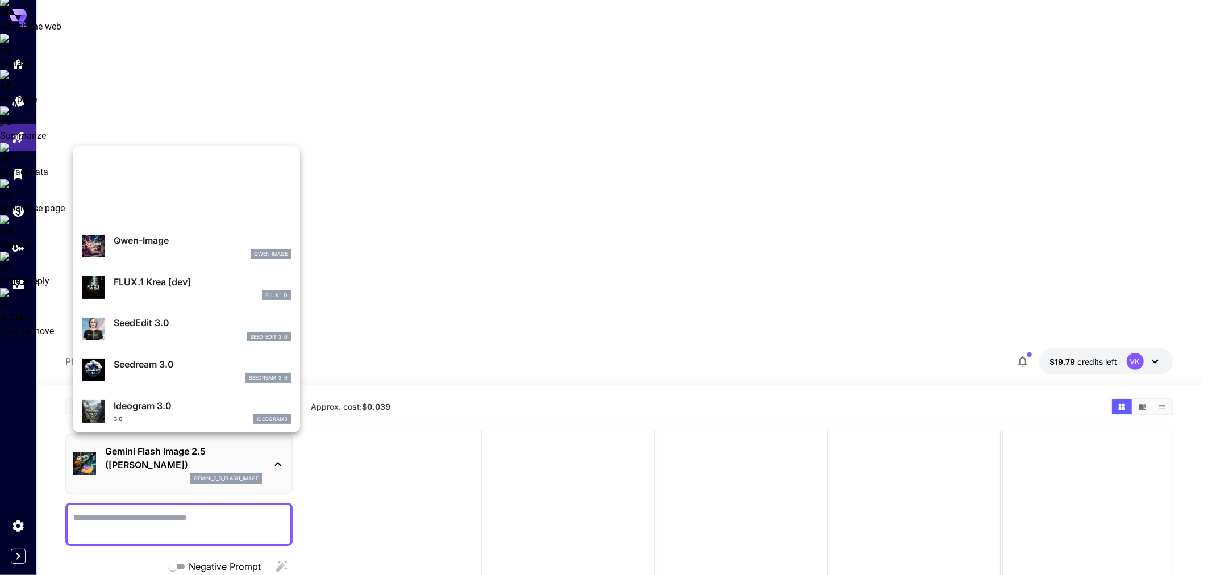
scroll to position [126, 0]
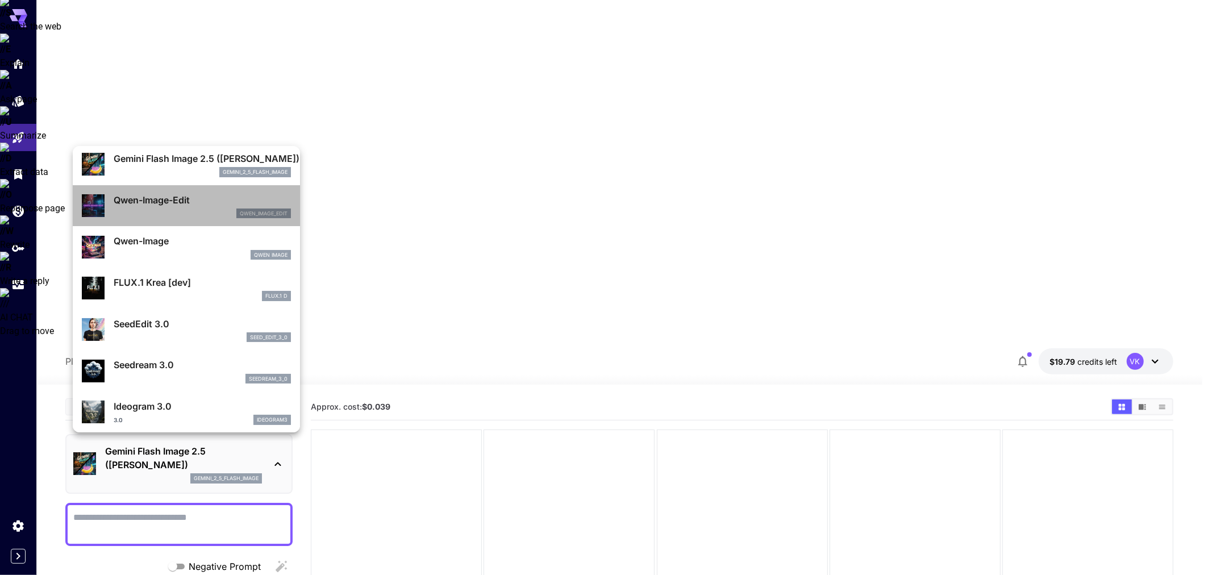
click at [191, 209] on div "qwen_image_edit" at bounding box center [202, 214] width 177 height 10
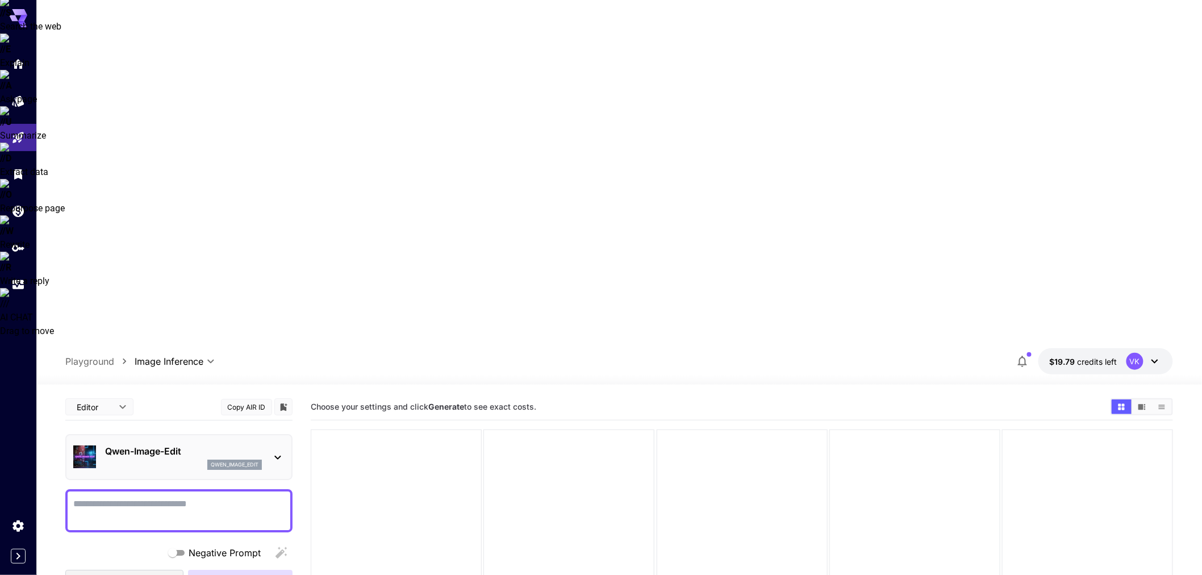
click at [186, 440] on div "[PERSON_NAME]-Image-Edit qwen_image_edit" at bounding box center [178, 457] width 211 height 35
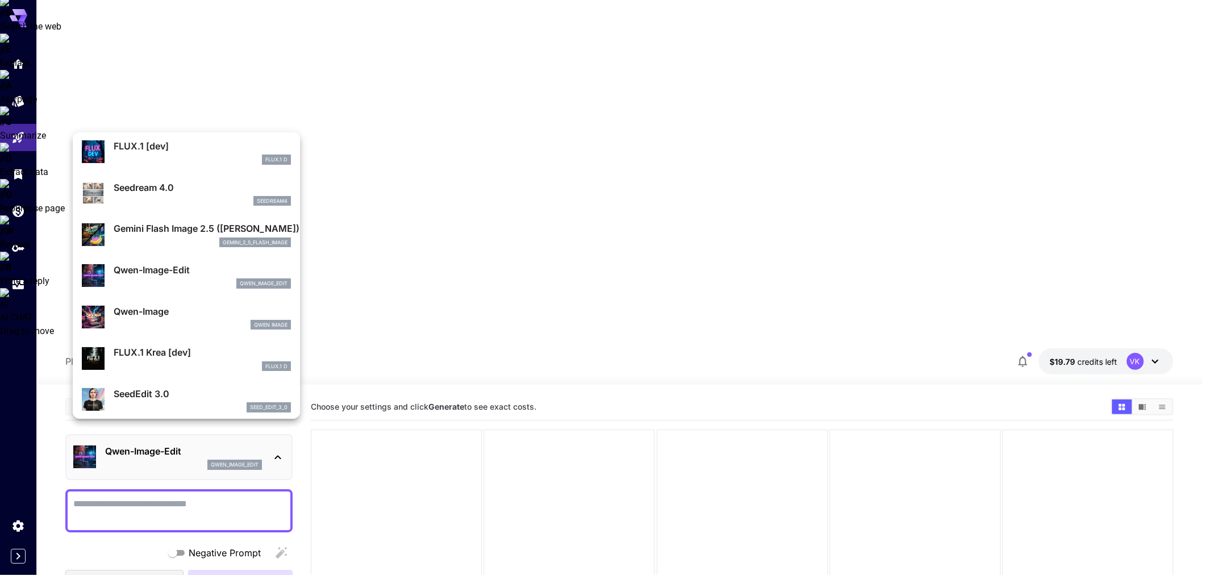
scroll to position [63, 0]
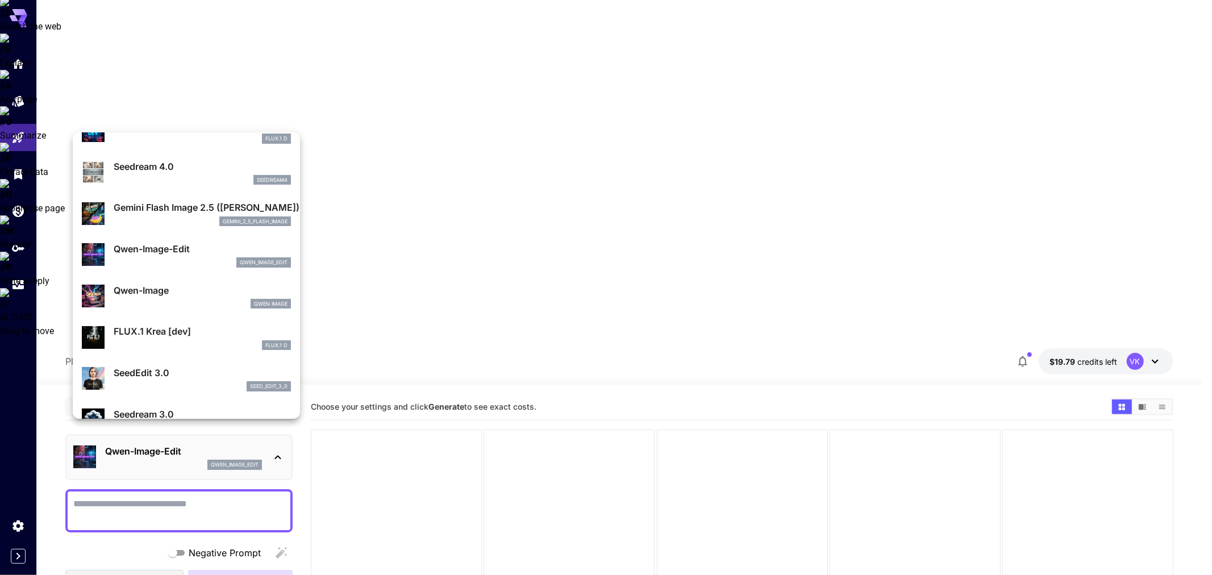
click at [197, 336] on p "FLUX.1 Krea [dev]" at bounding box center [202, 331] width 177 height 14
type input "**"
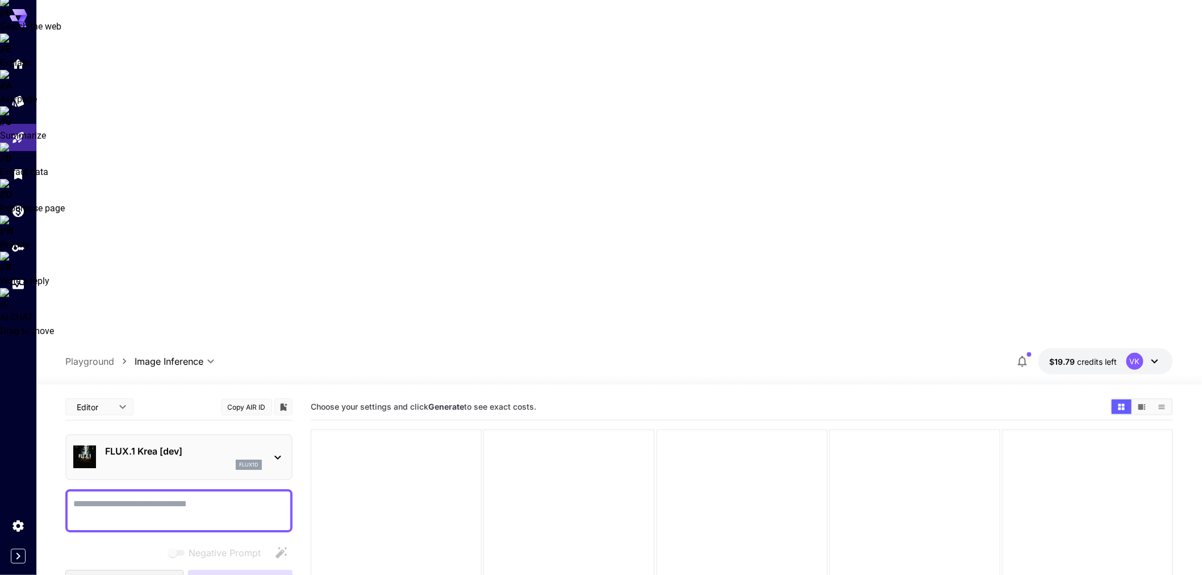
click at [189, 460] on div "flux1d" at bounding box center [183, 465] width 157 height 10
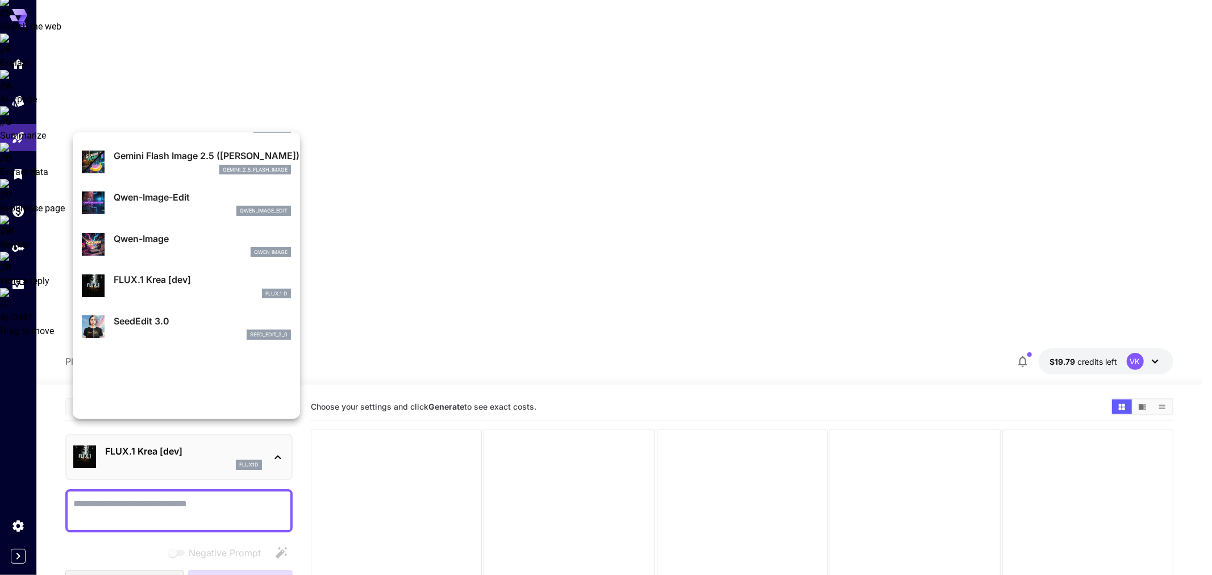
scroll to position [127, 0]
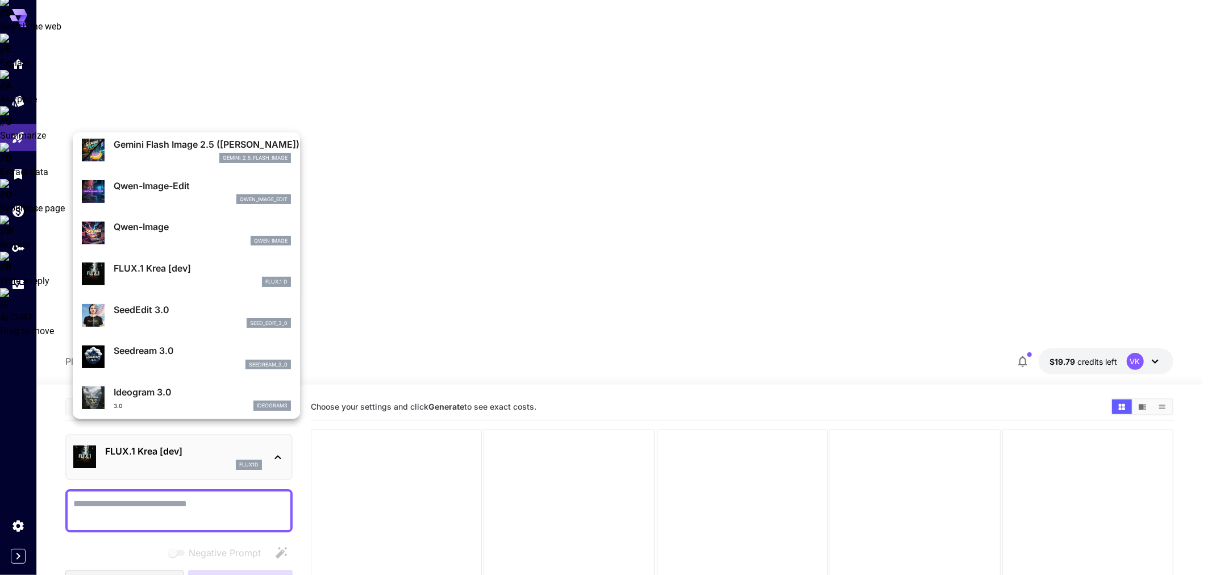
click at [173, 320] on div "seed_edit_3_0" at bounding box center [202, 323] width 177 height 10
type input "***"
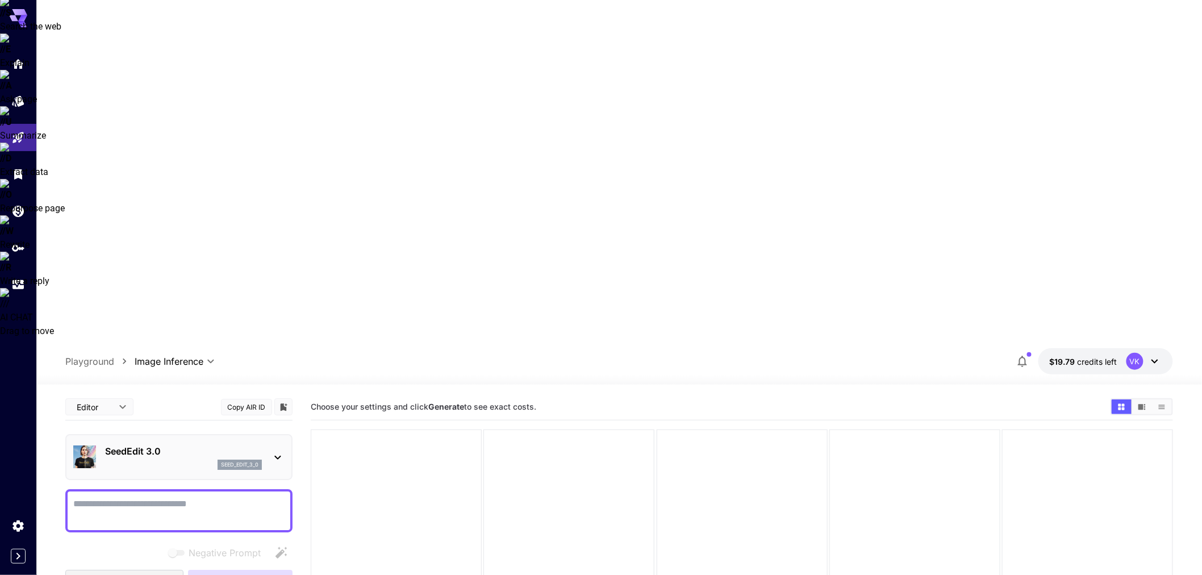
click at [186, 460] on div "seed_edit_3_0" at bounding box center [183, 465] width 157 height 10
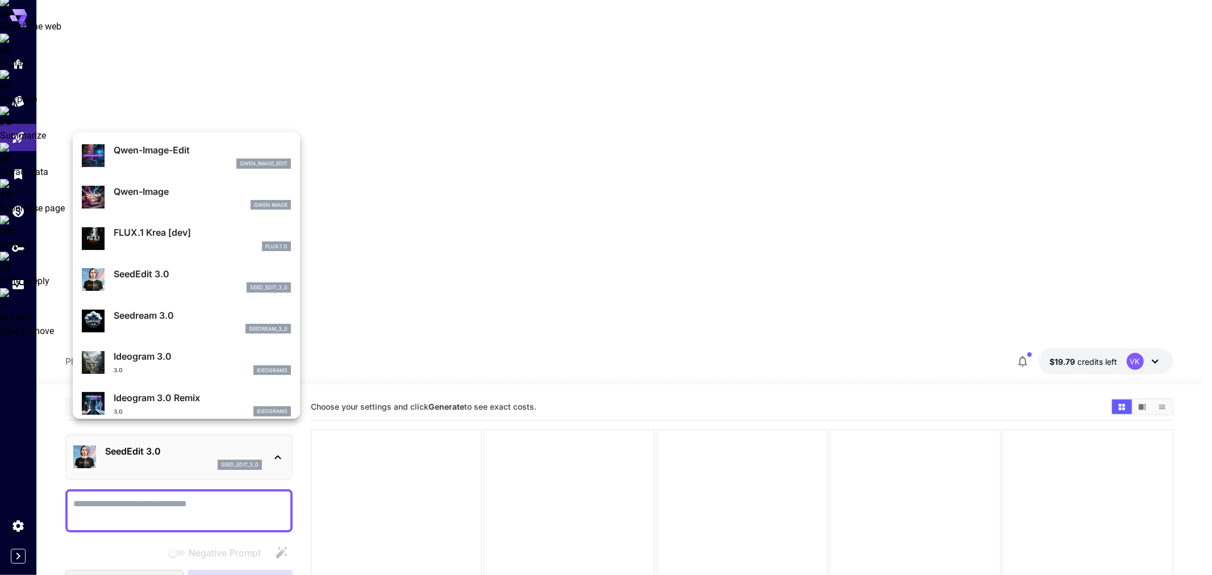
scroll to position [190, 0]
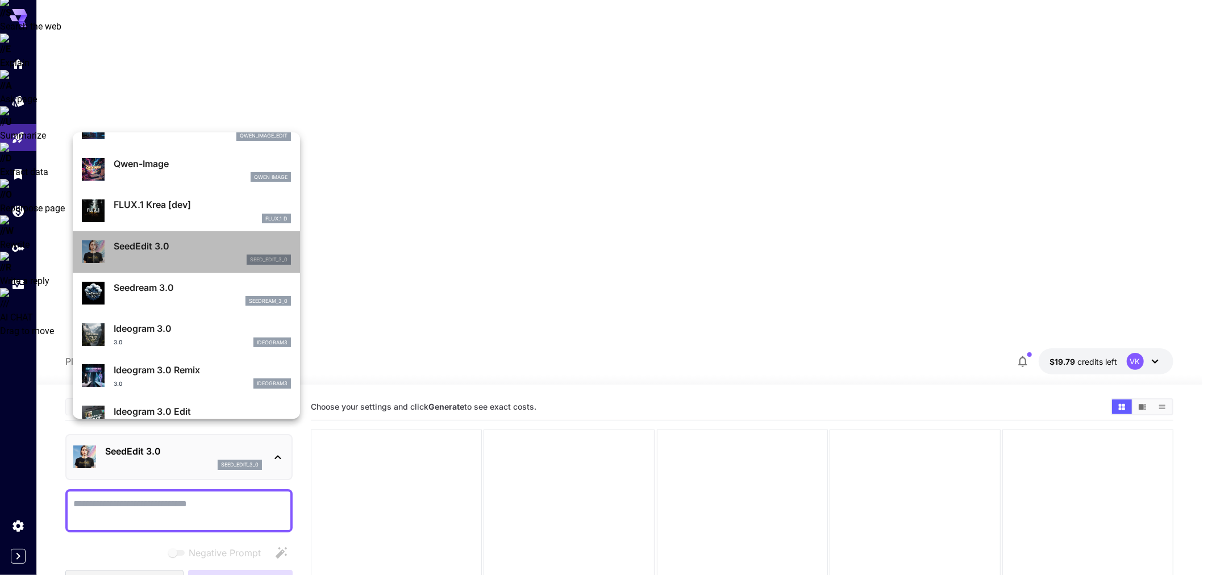
click at [198, 251] on p "SeedEdit 3.0" at bounding box center [202, 246] width 177 height 14
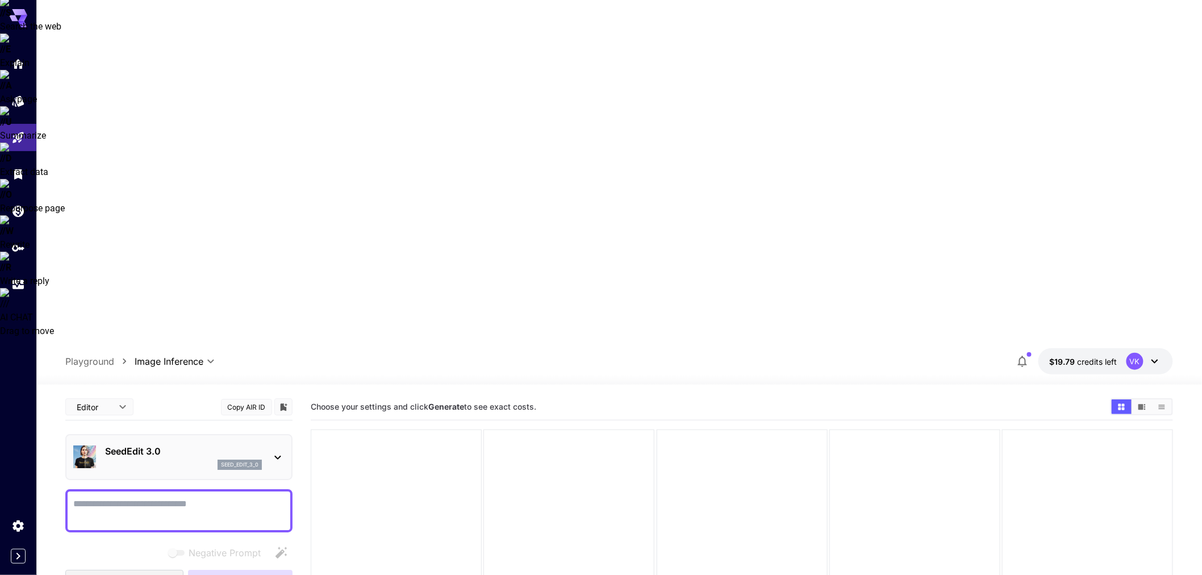
click at [197, 444] on p "SeedEdit 3.0" at bounding box center [183, 451] width 157 height 14
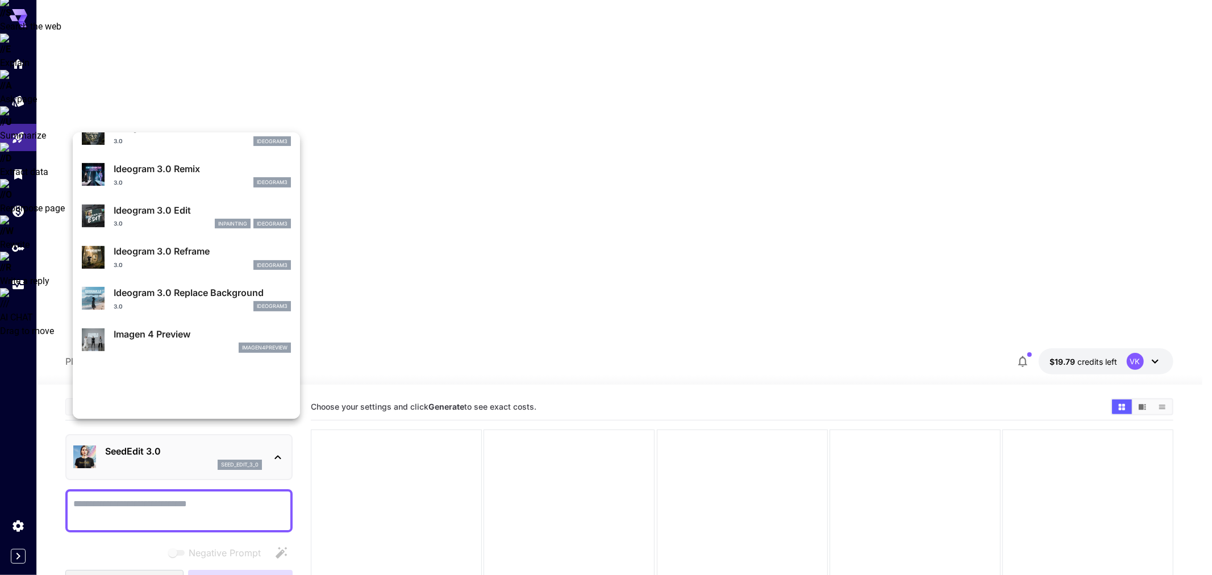
scroll to position [506, 0]
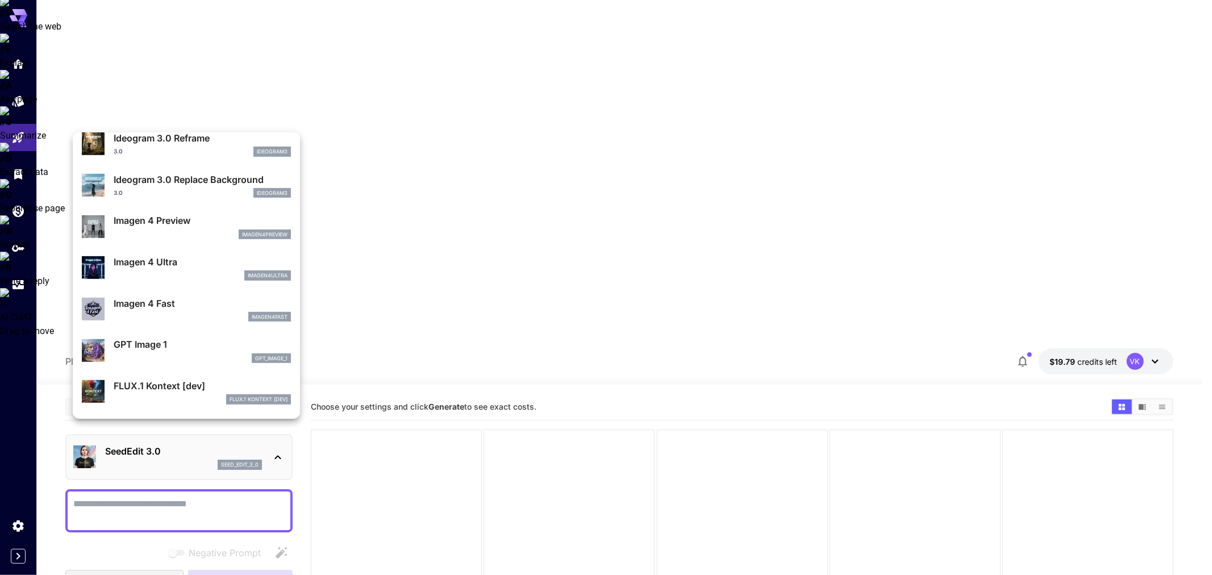
click at [177, 222] on p "Imagen 4 Preview" at bounding box center [202, 221] width 177 height 14
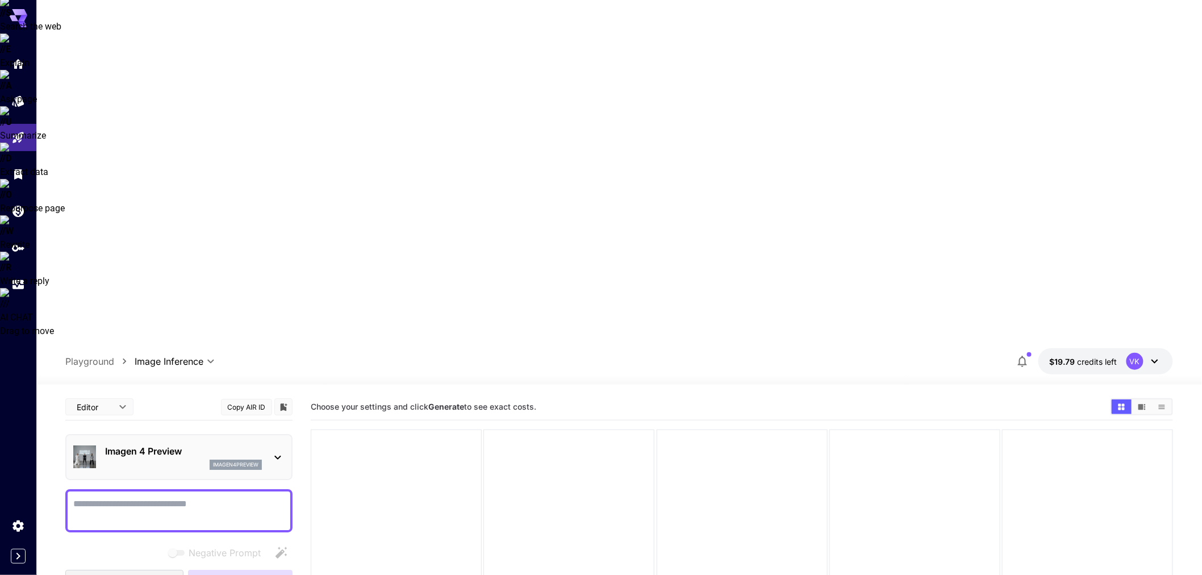
click at [199, 460] on div "imagen4preview" at bounding box center [183, 465] width 157 height 10
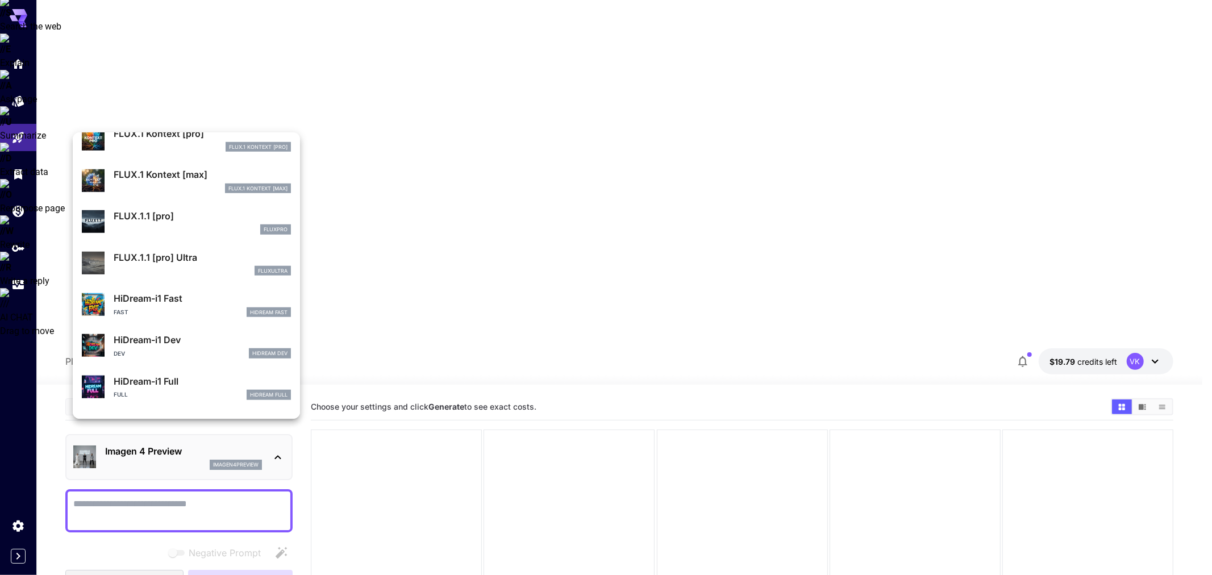
scroll to position [823, 0]
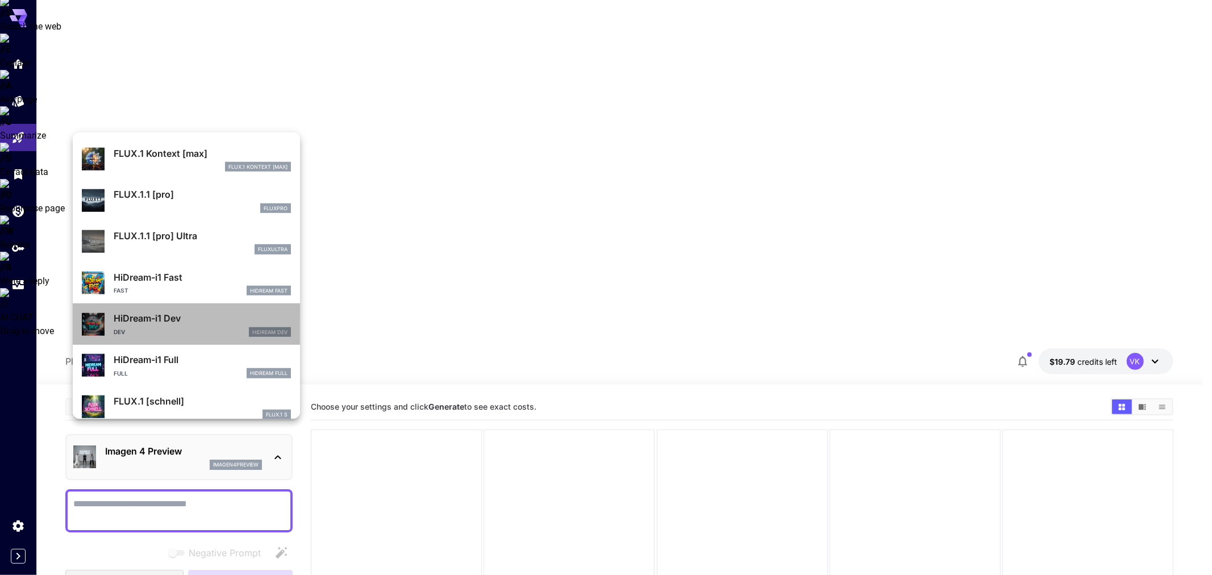
drag, startPoint x: 197, startPoint y: 328, endPoint x: 226, endPoint y: 292, distance: 46.5
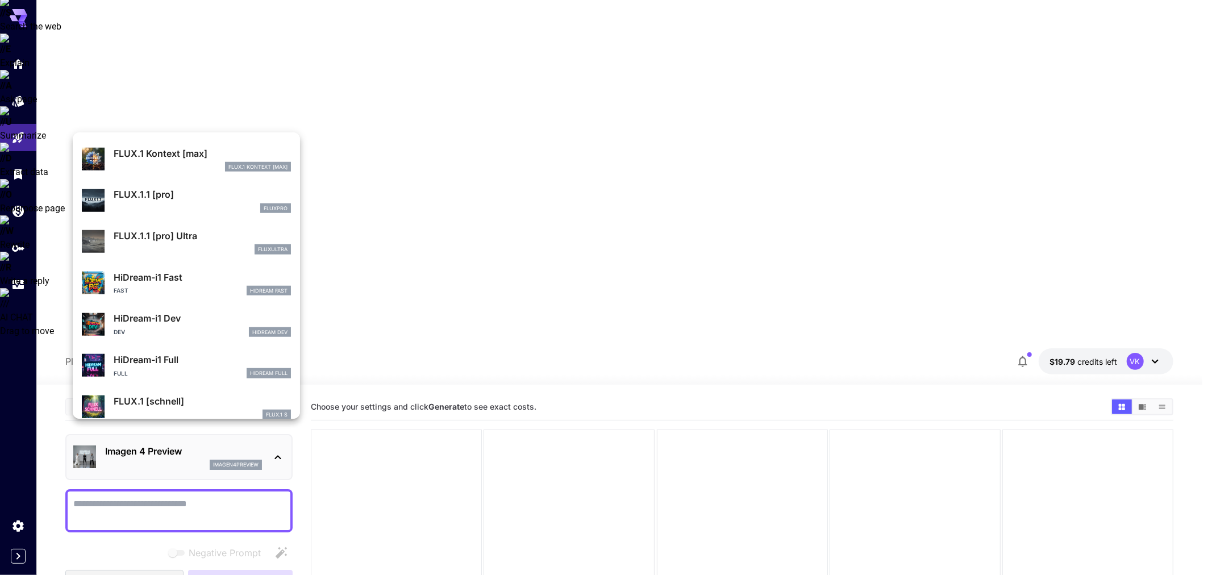
click at [225, 291] on div "Fast HiDream Fast" at bounding box center [202, 291] width 177 height 10
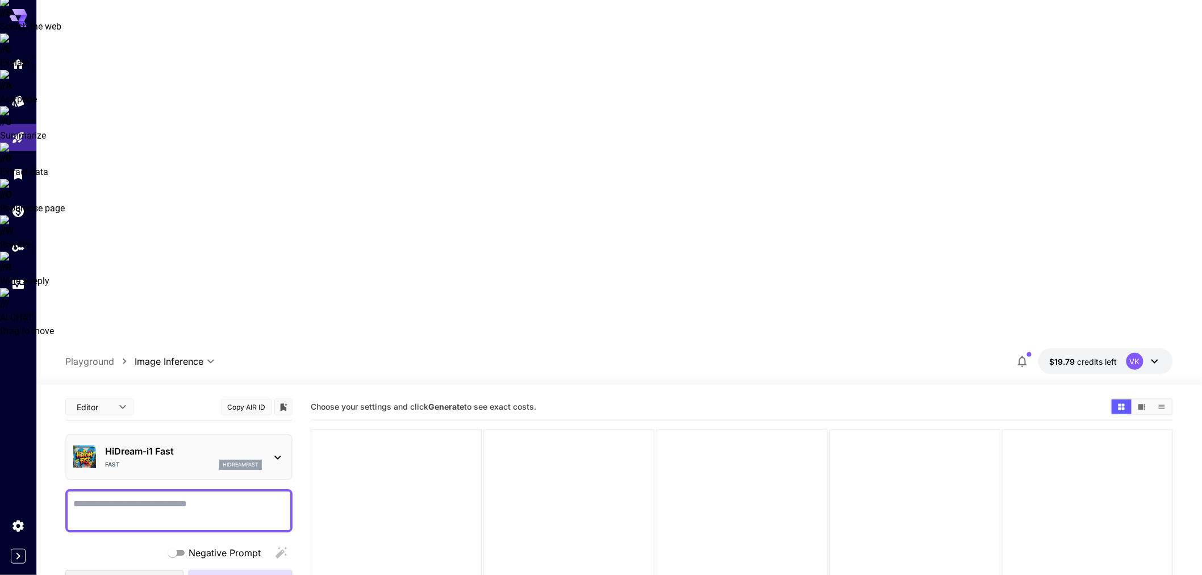
click at [194, 460] on div "Fast hidreamfast" at bounding box center [183, 465] width 157 height 10
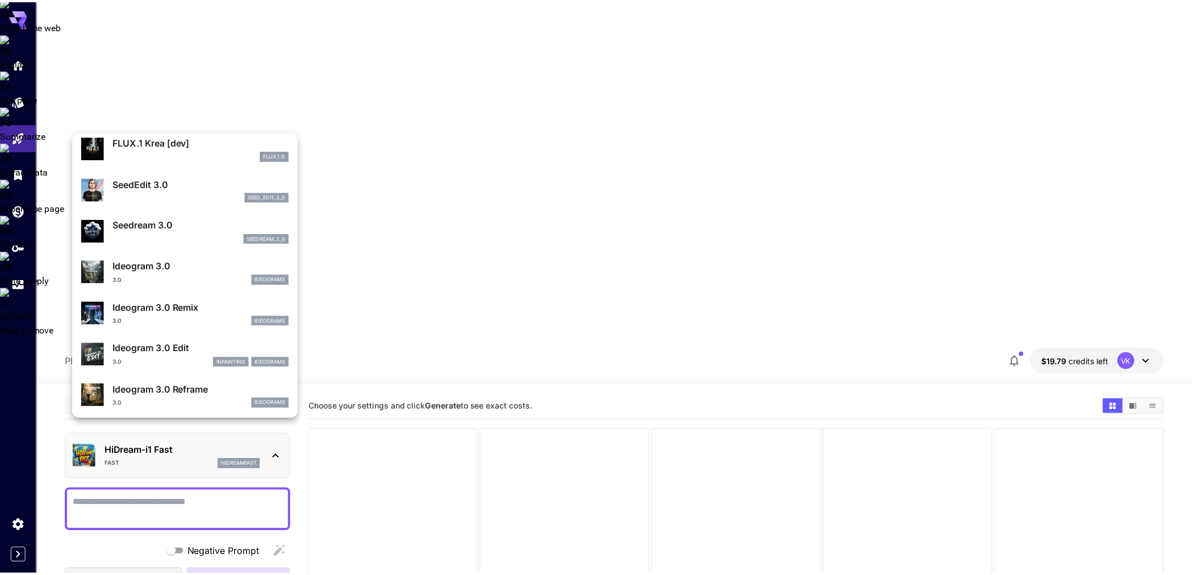
scroll to position [570, 0]
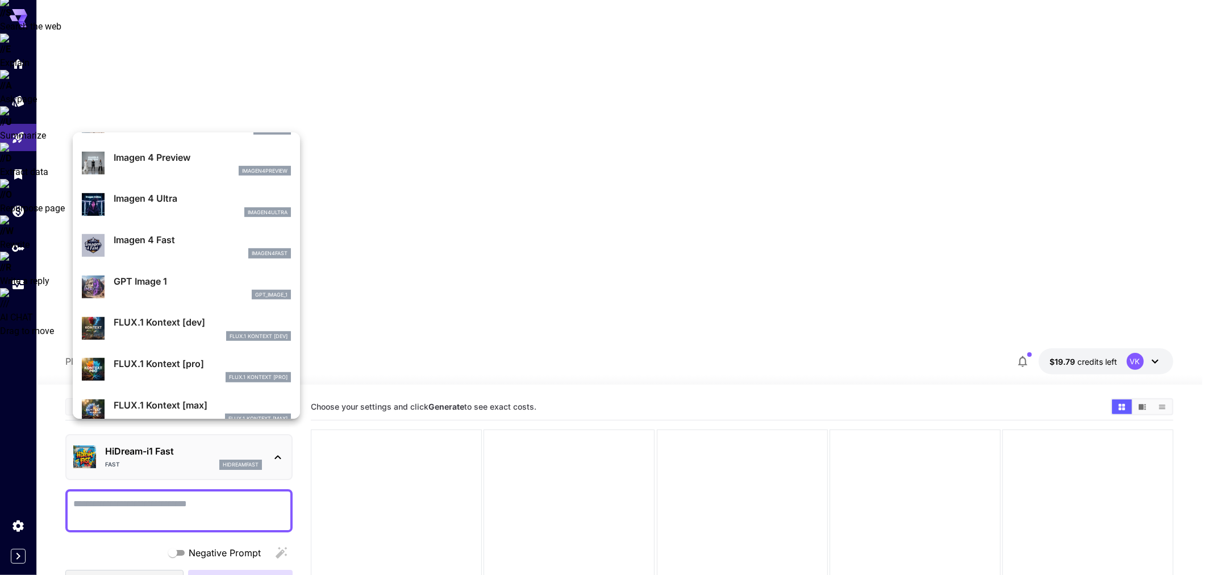
click at [201, 322] on p "FLUX.1 Kontext [dev]" at bounding box center [202, 322] width 177 height 14
type input "****"
type input "**"
type input "***"
